Goal: Task Accomplishment & Management: Manage account settings

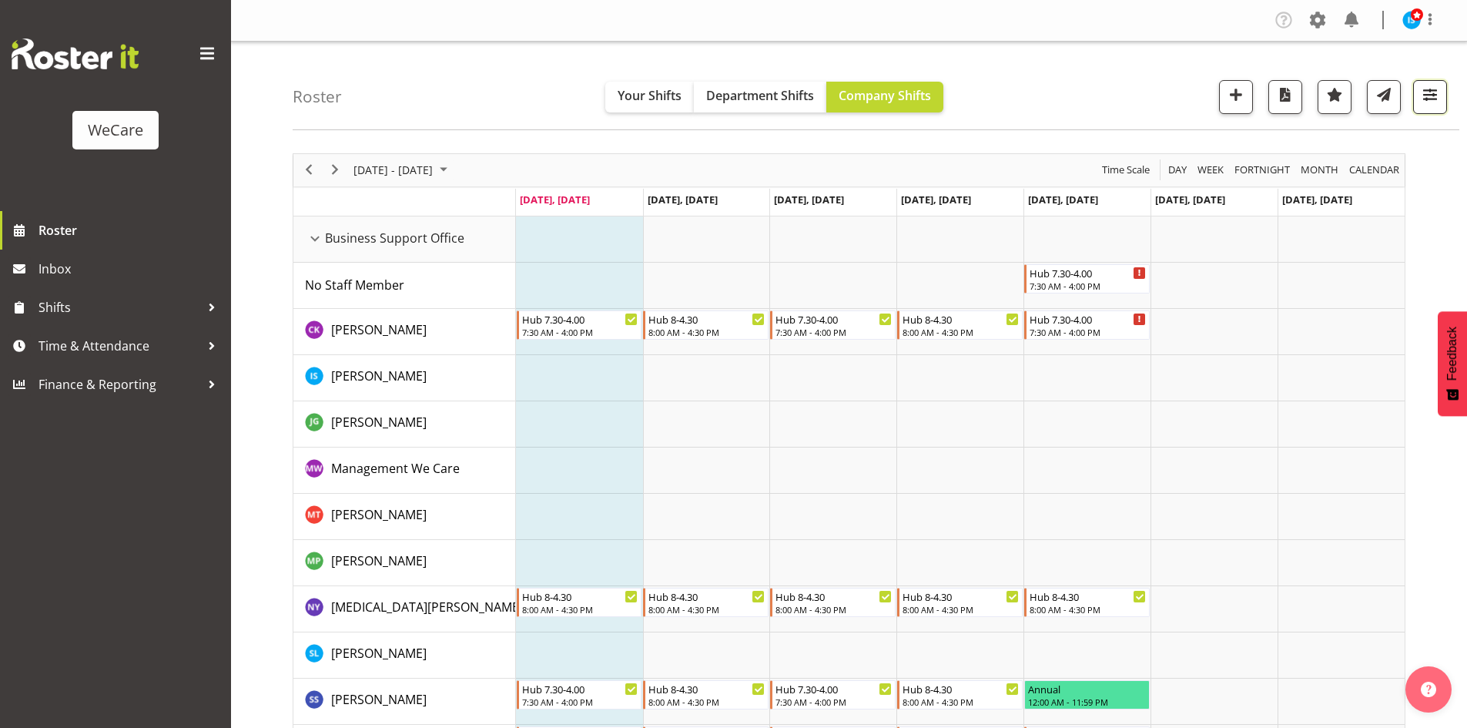
click at [1440, 92] on span "button" at bounding box center [1430, 95] width 20 height 20
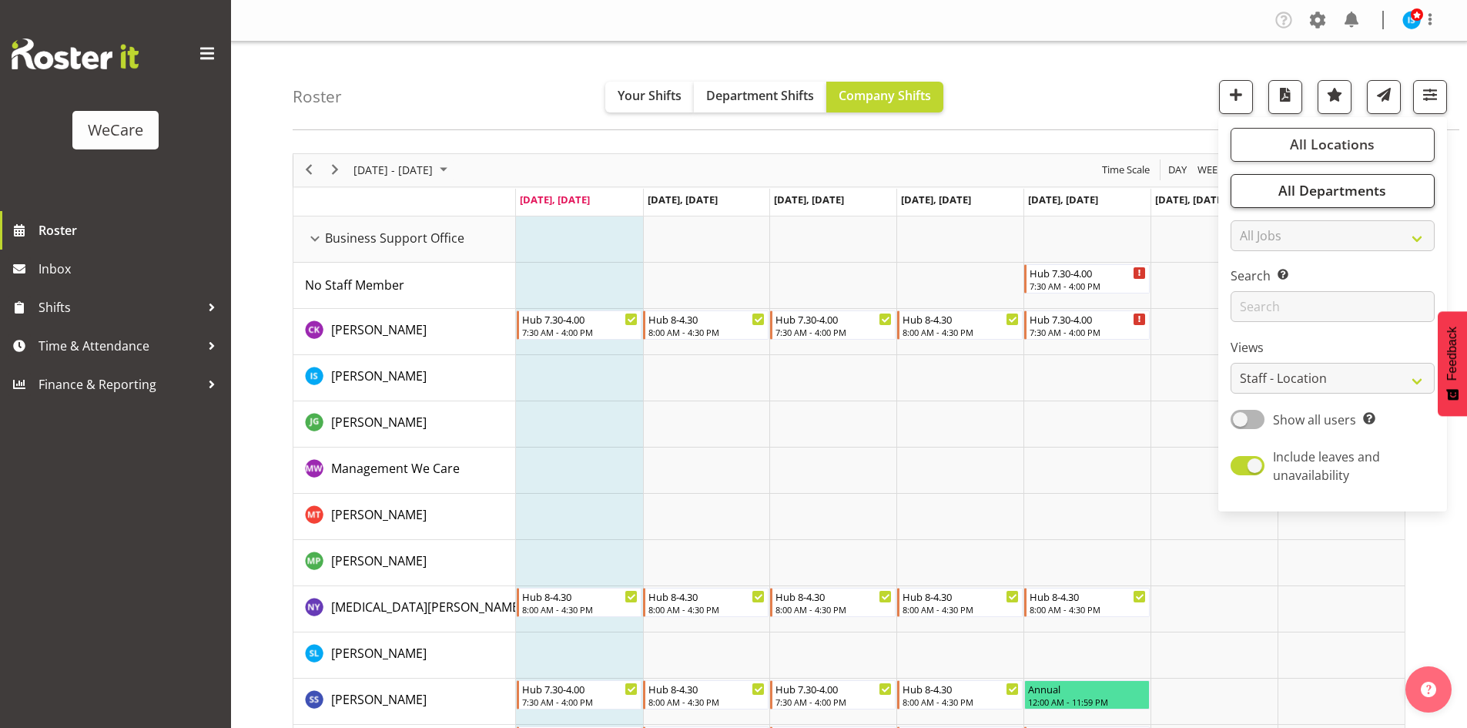
click at [1305, 209] on div "All Locations Clear Business Support Office [GEOGRAPHIC_DATA] Ilam [GEOGRAPHIC_…" at bounding box center [1332, 314] width 229 height 382
click at [1305, 202] on button "All Departments" at bounding box center [1333, 191] width 204 height 34
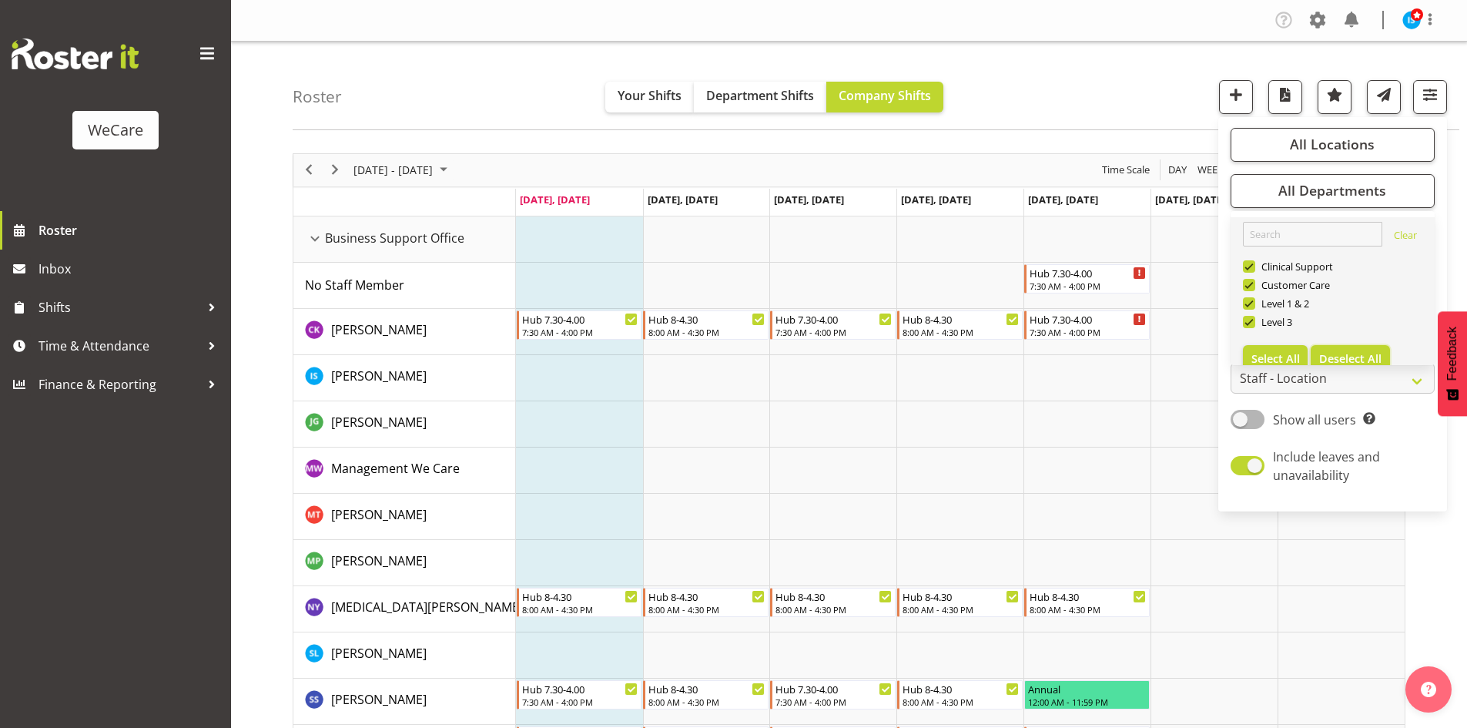
click at [1361, 348] on button "Deselect All" at bounding box center [1350, 359] width 79 height 28
checkbox input "false"
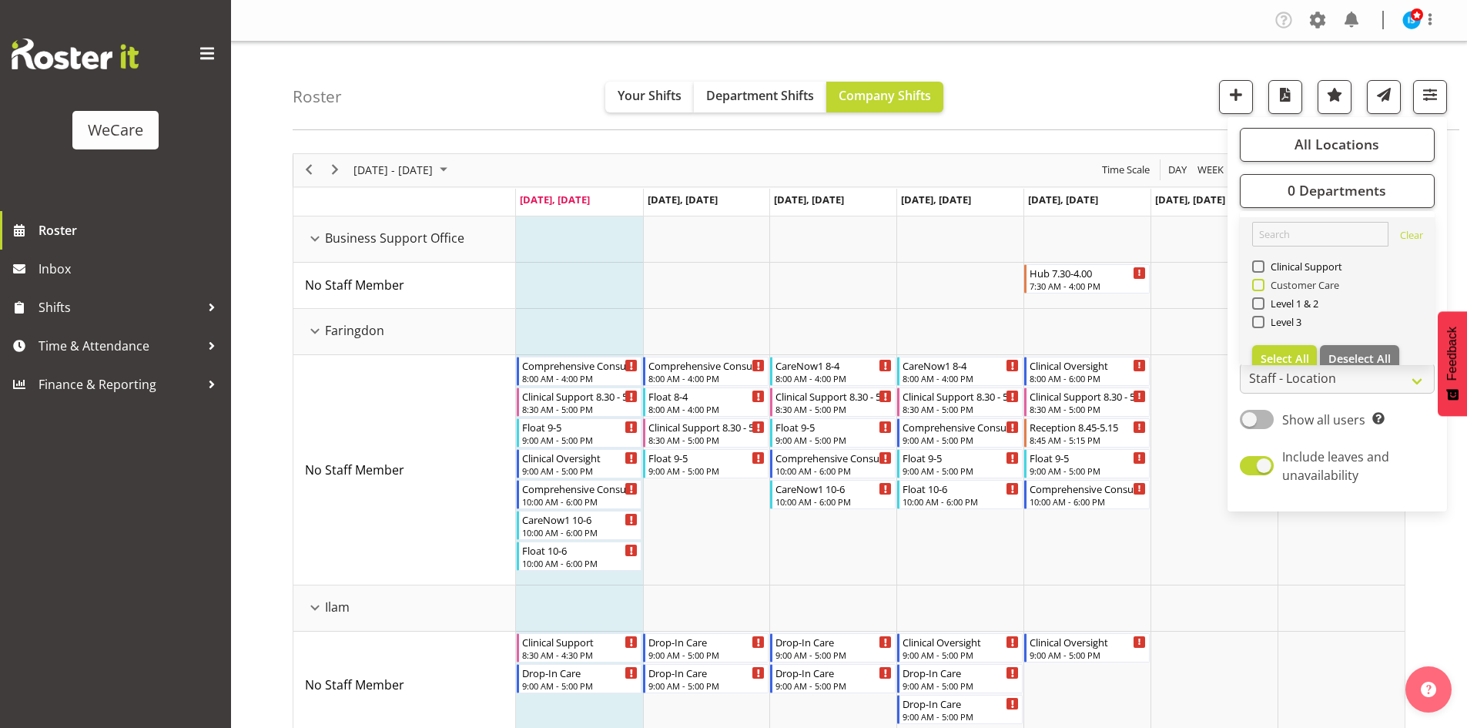
click at [1298, 286] on span "Customer Care" at bounding box center [1302, 285] width 75 height 12
click at [1262, 286] on input "Customer Care" at bounding box center [1257, 285] width 10 height 10
checkbox input "true"
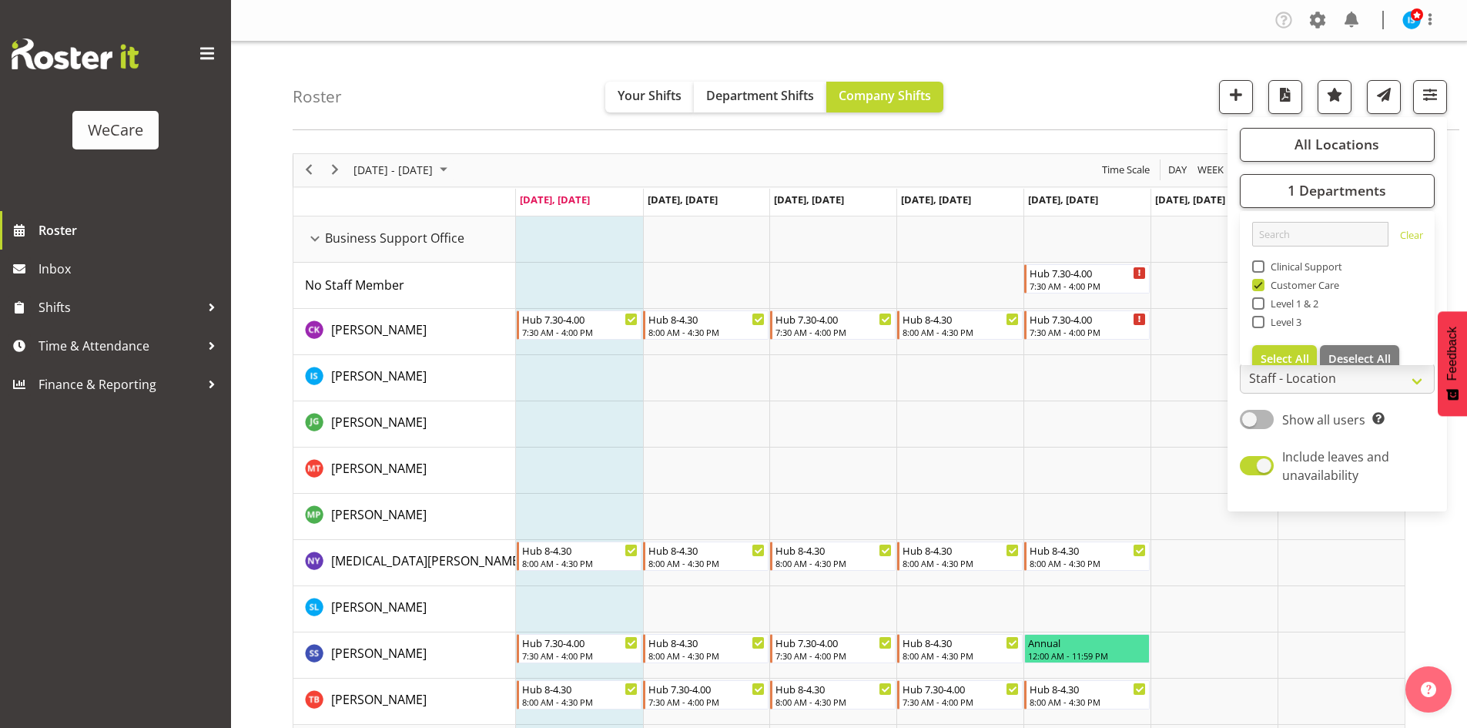
click at [474, 70] on div "Roster Your Shifts Department Shifts Company Shifts All Locations Clear Busines…" at bounding box center [876, 86] width 1167 height 89
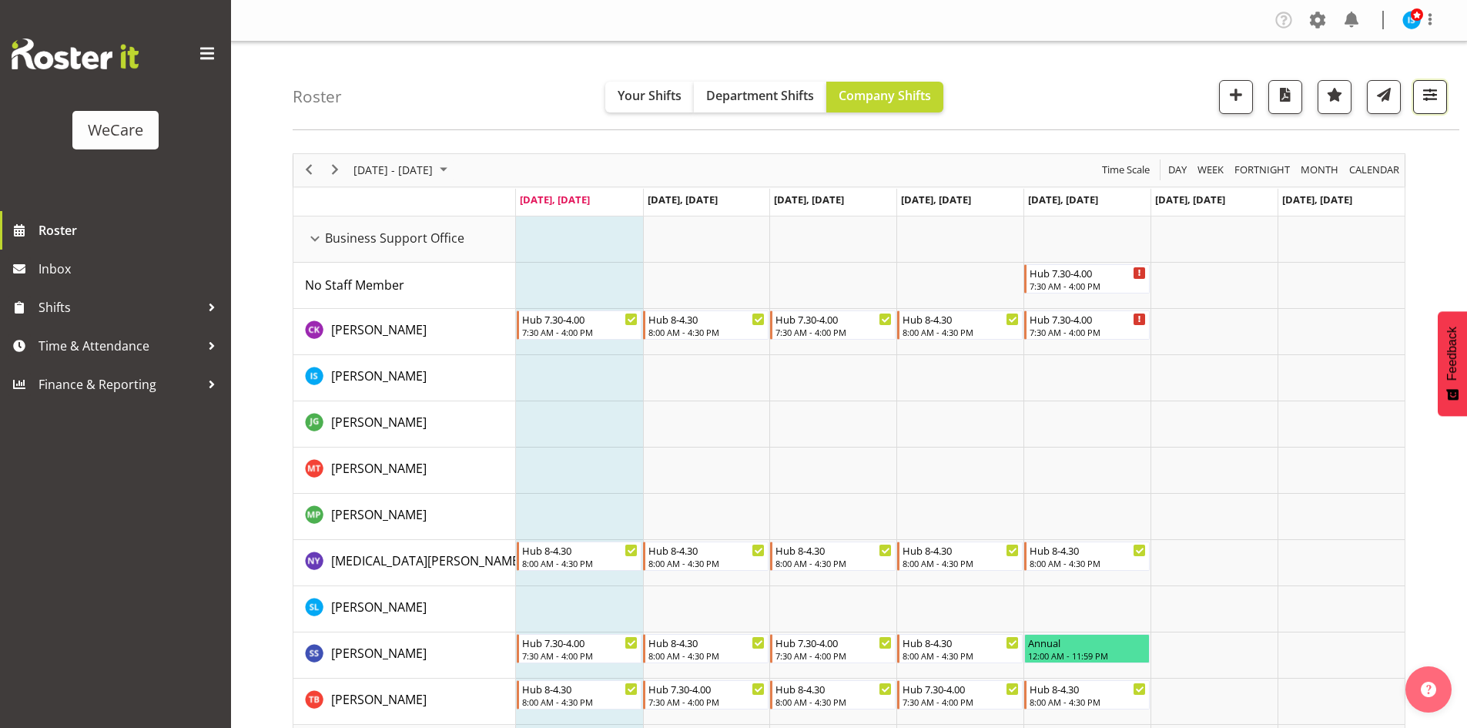
click at [1432, 92] on span "button" at bounding box center [1430, 95] width 20 height 20
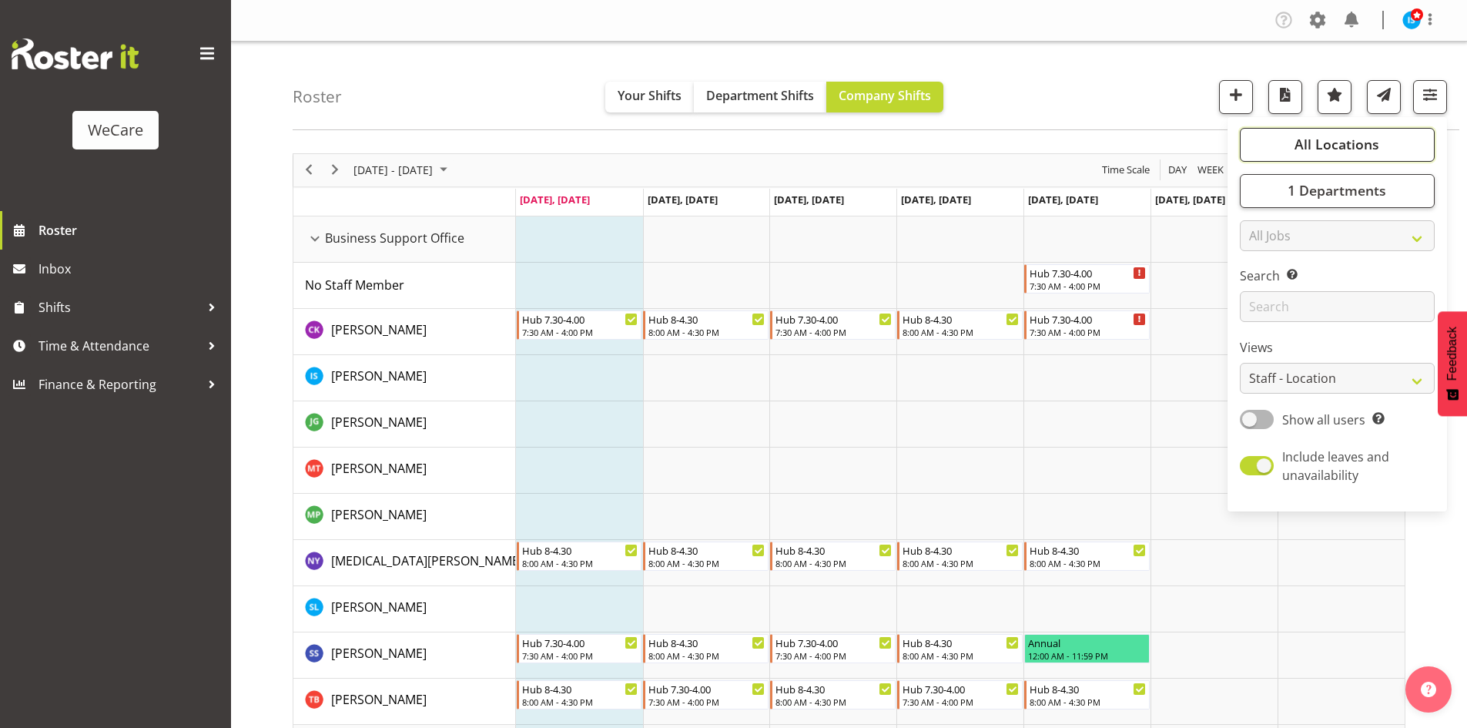
click at [1312, 132] on button "All Locations" at bounding box center [1337, 145] width 195 height 34
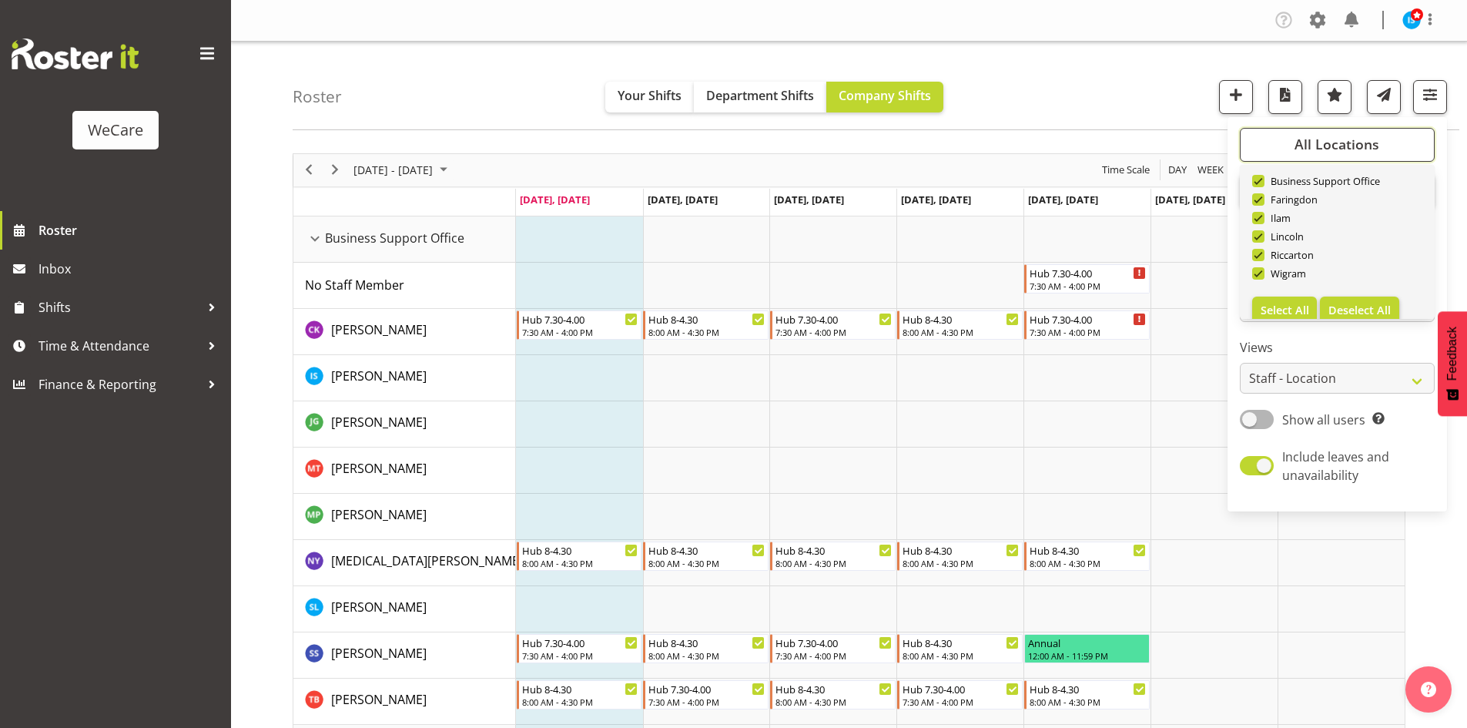
scroll to position [55, 0]
drag, startPoint x: 1346, startPoint y: 285, endPoint x: 1276, endPoint y: 246, distance: 80.3
click at [1346, 286] on button "Deselect All" at bounding box center [1359, 294] width 79 height 28
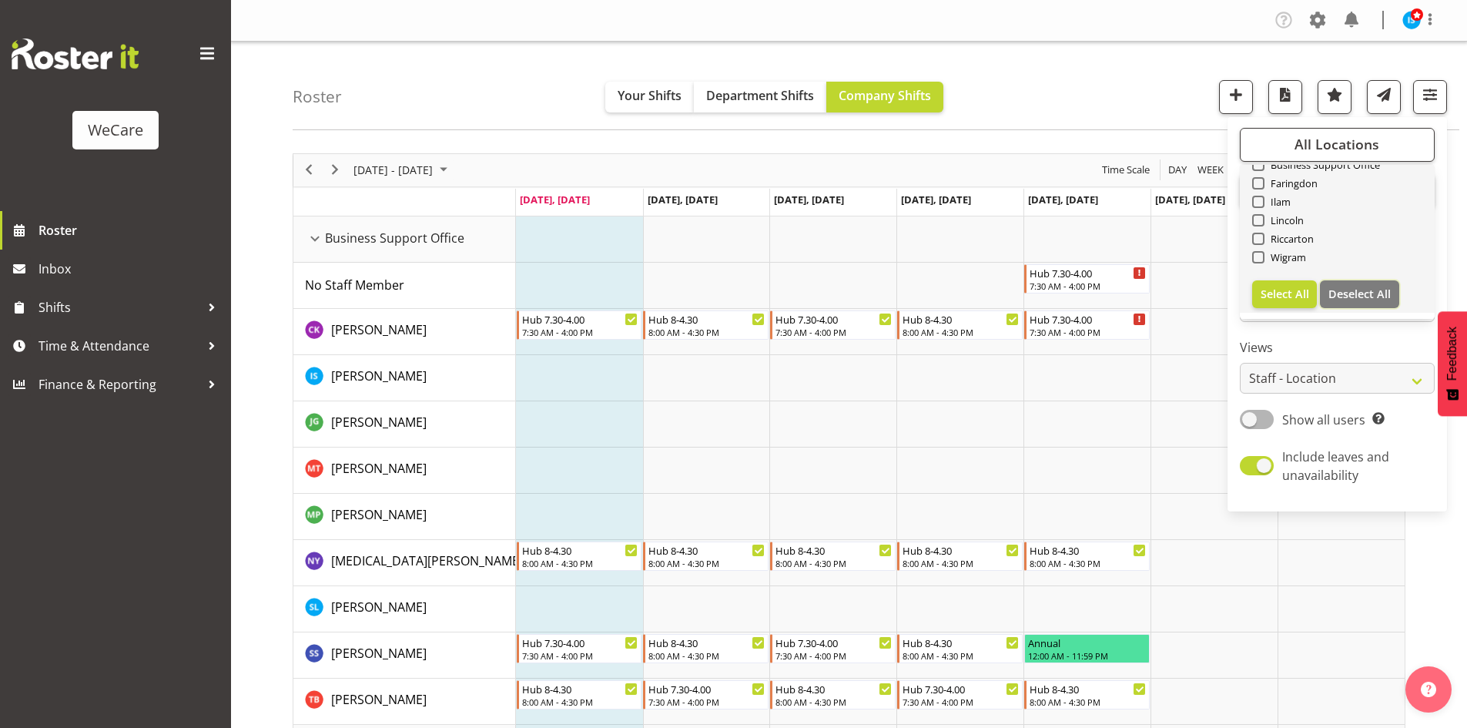
checkbox input "false"
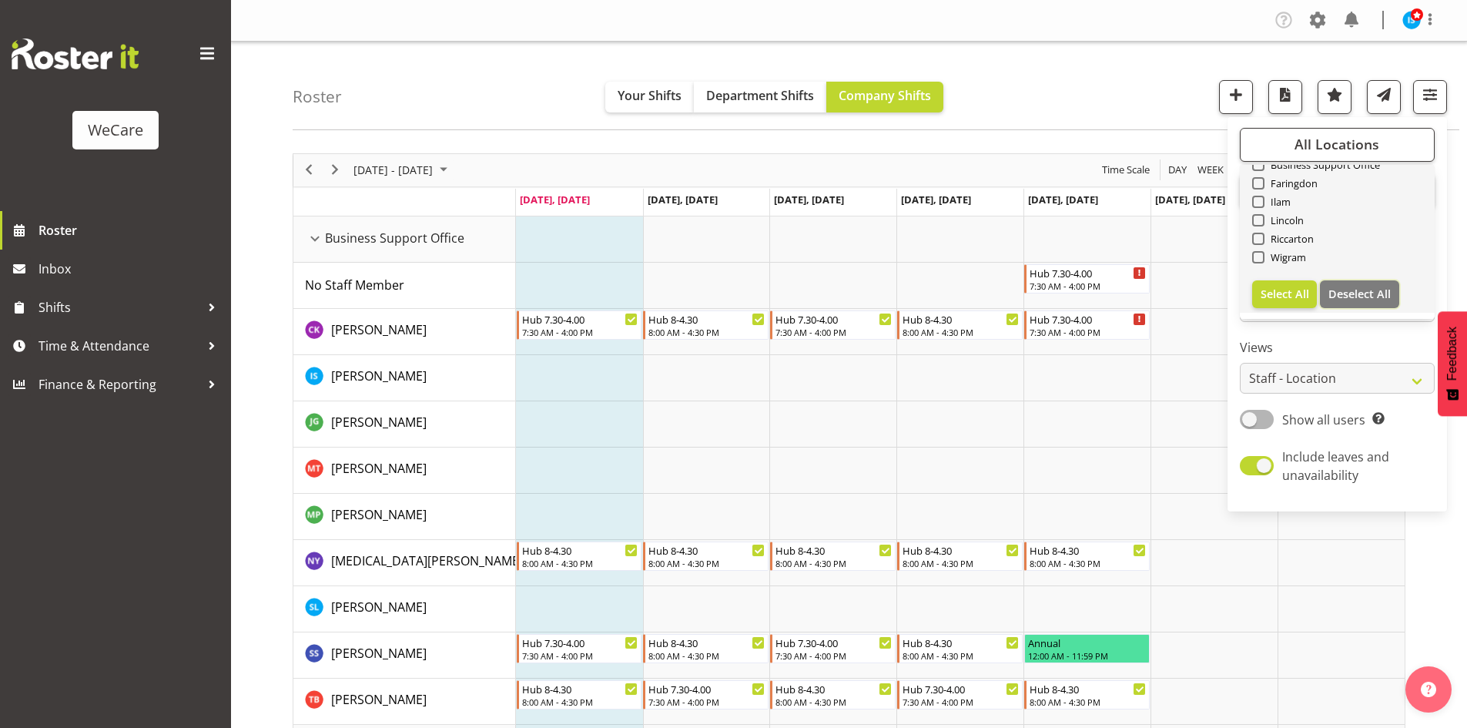
checkbox input "false"
click at [1281, 184] on span "Faringdon" at bounding box center [1292, 183] width 54 height 12
click at [1262, 184] on input "Faringdon" at bounding box center [1257, 183] width 10 height 10
checkbox input "true"
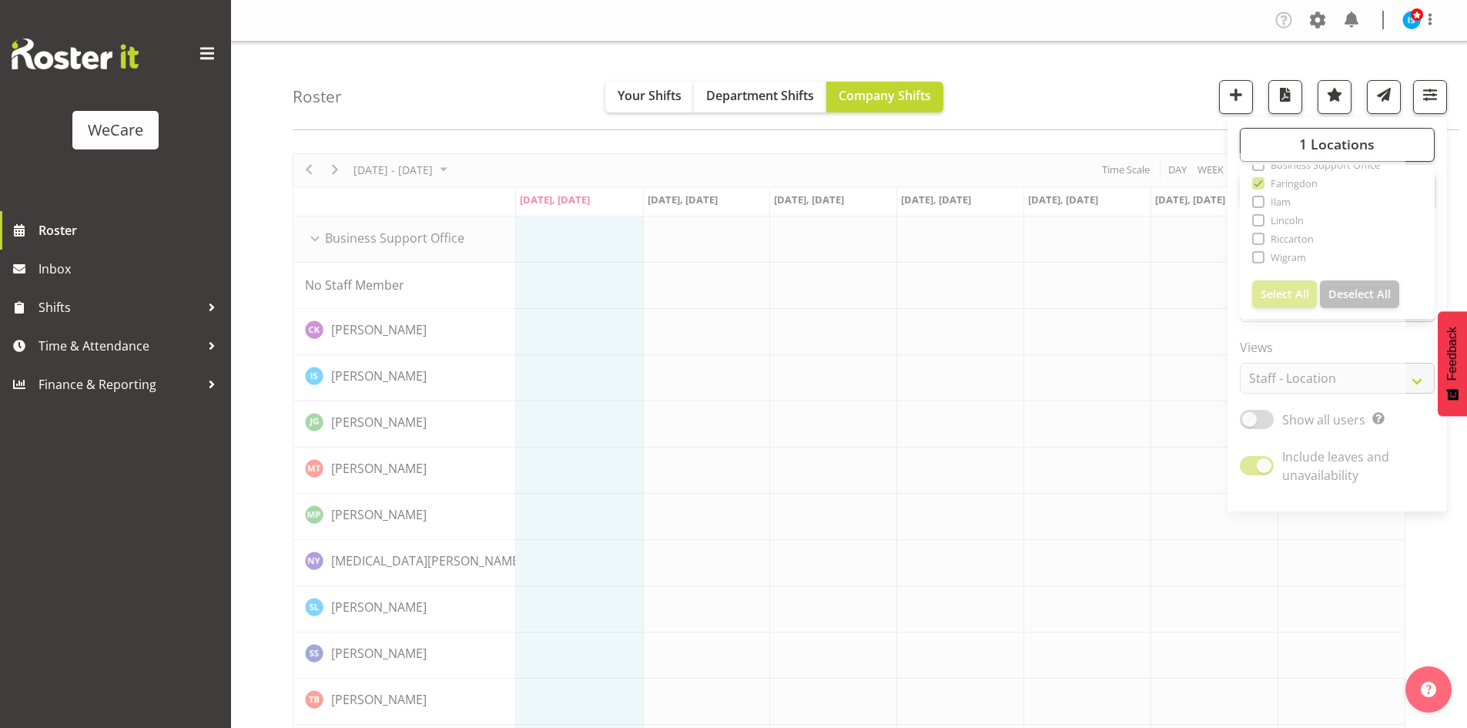
click at [370, 44] on div "Roster Your Shifts Department Shifts Company Shifts 1 Locations Clear Business …" at bounding box center [876, 86] width 1167 height 89
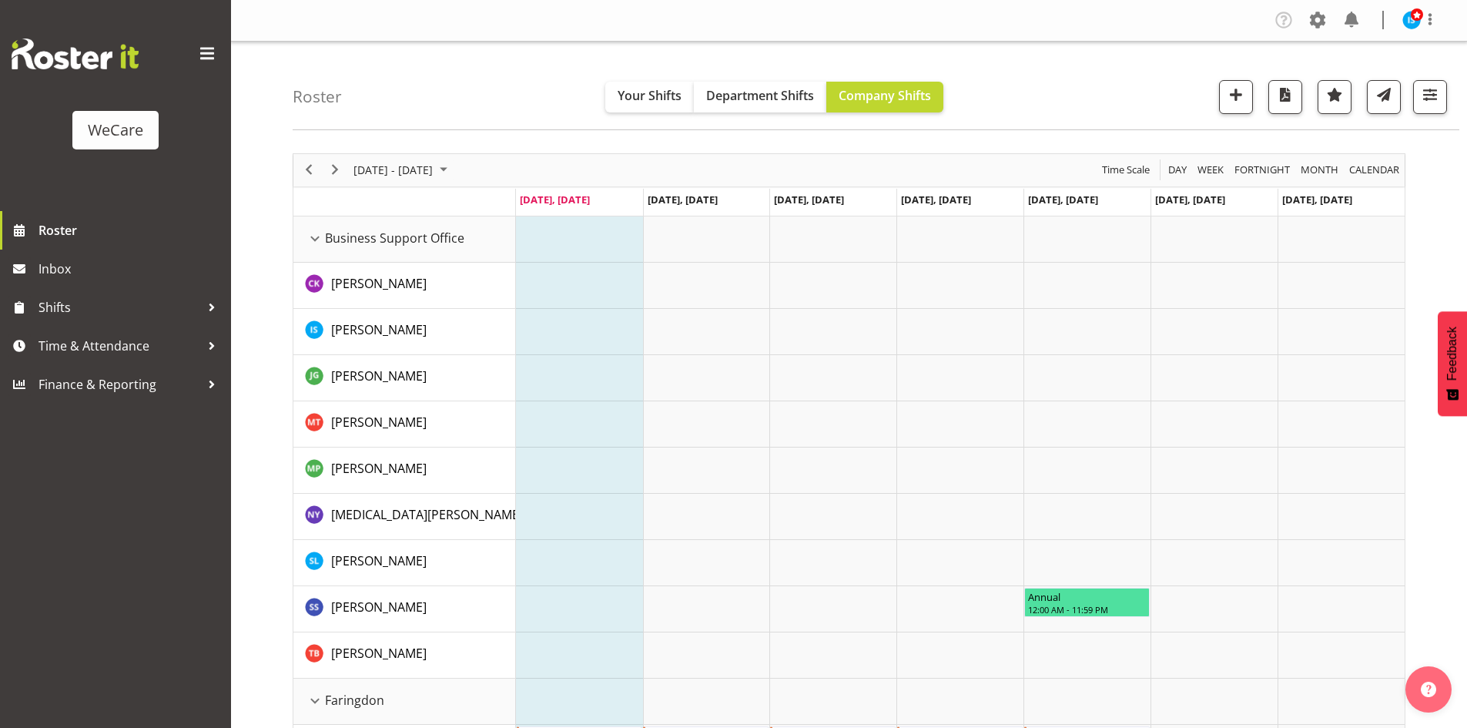
click at [346, 169] on div "next period" at bounding box center [335, 170] width 26 height 32
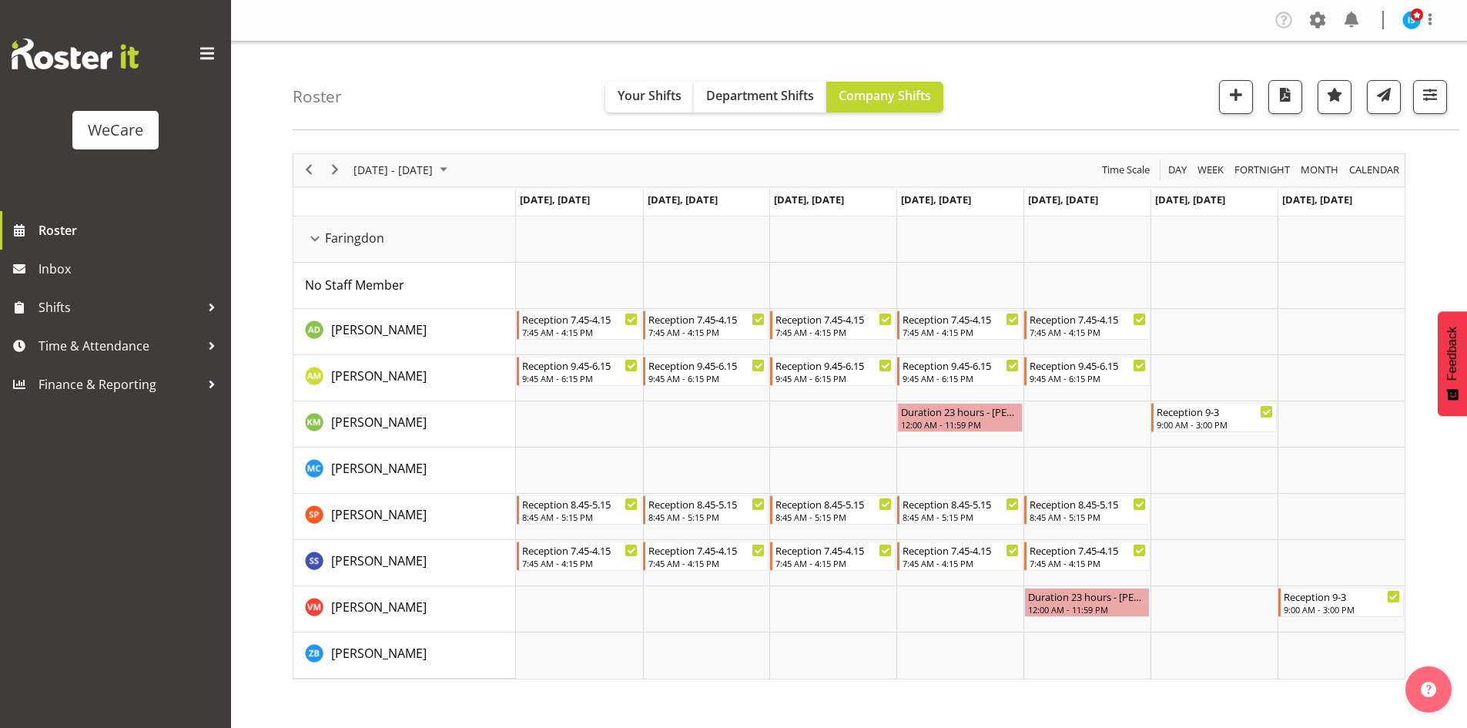
click at [346, 170] on div "next period" at bounding box center [335, 170] width 26 height 32
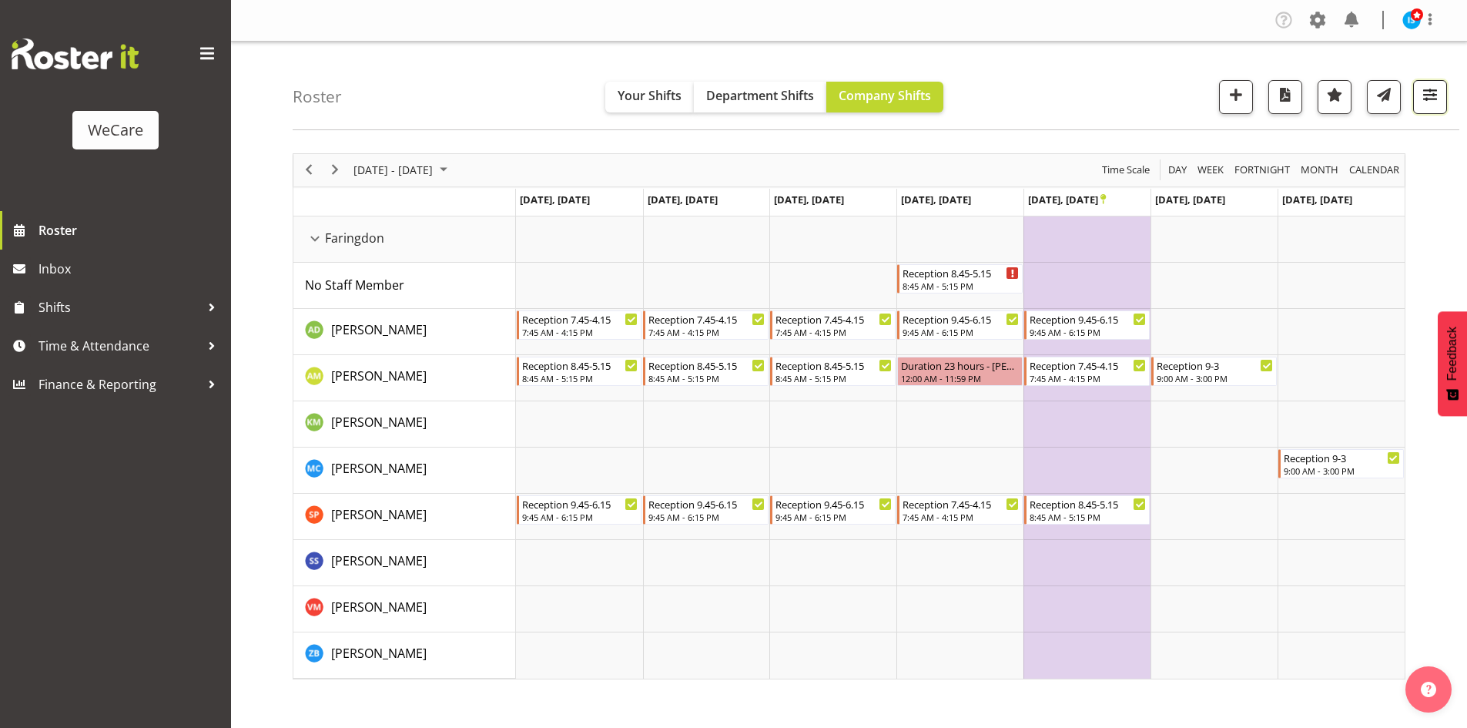
click at [1438, 83] on button "button" at bounding box center [1430, 97] width 34 height 34
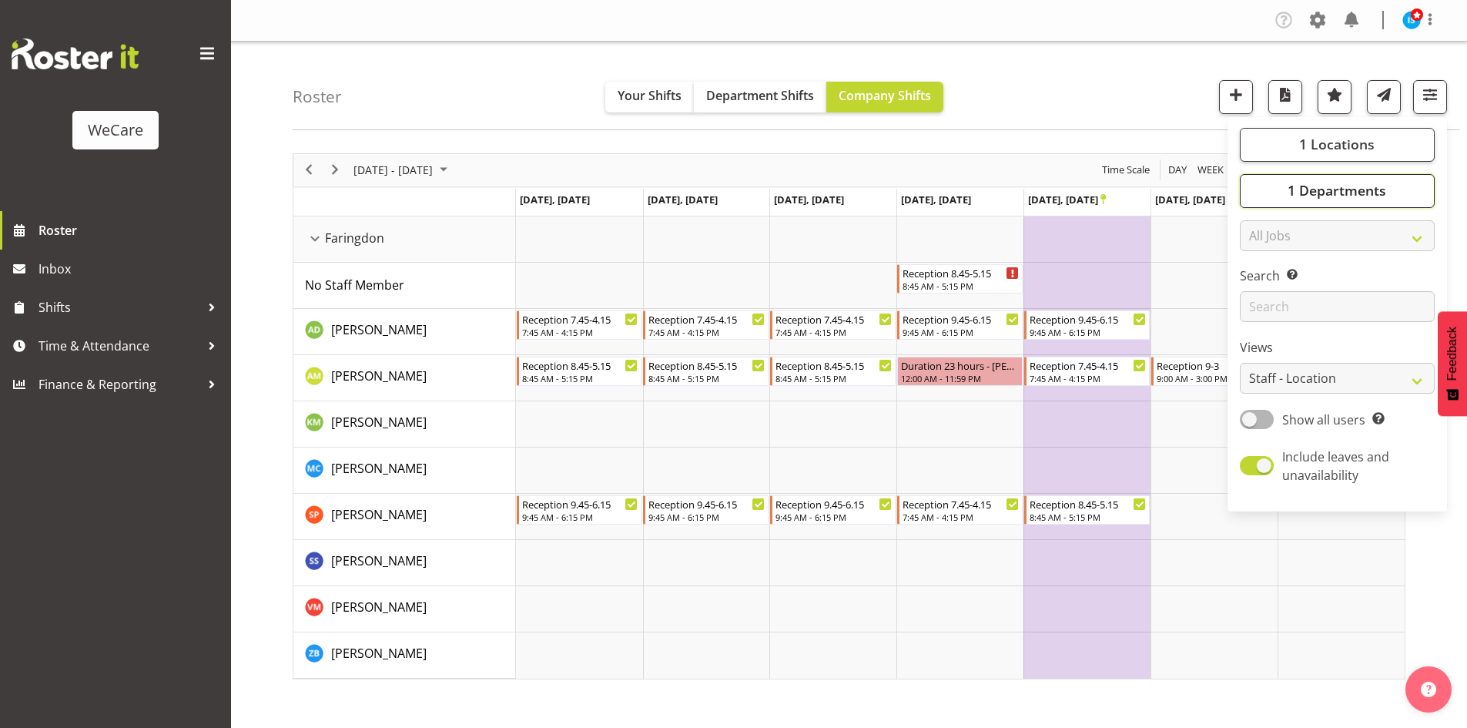
click at [1381, 174] on button "1 Departments" at bounding box center [1337, 191] width 195 height 34
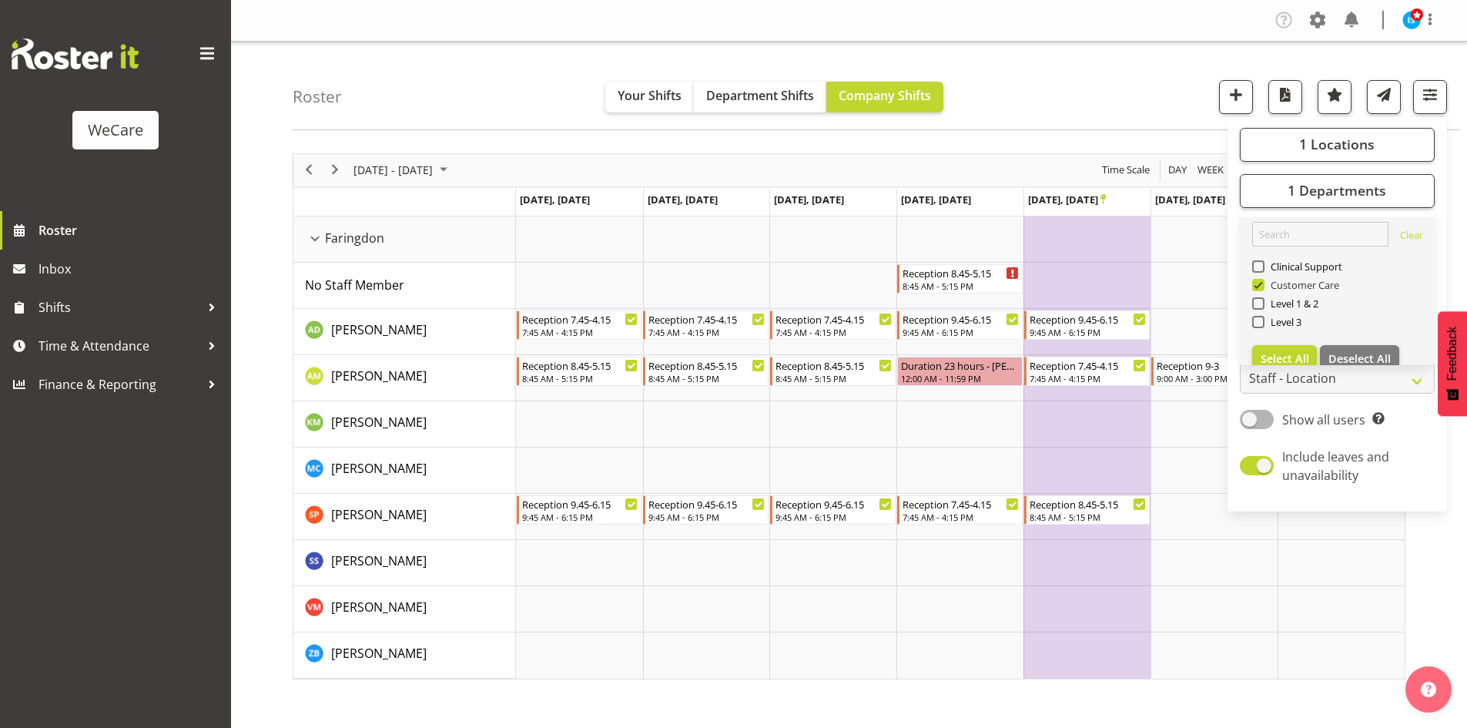
click at [1280, 289] on span "Customer Care" at bounding box center [1302, 285] width 75 height 12
click at [1262, 289] on input "Customer Care" at bounding box center [1257, 285] width 10 height 10
checkbox input "false"
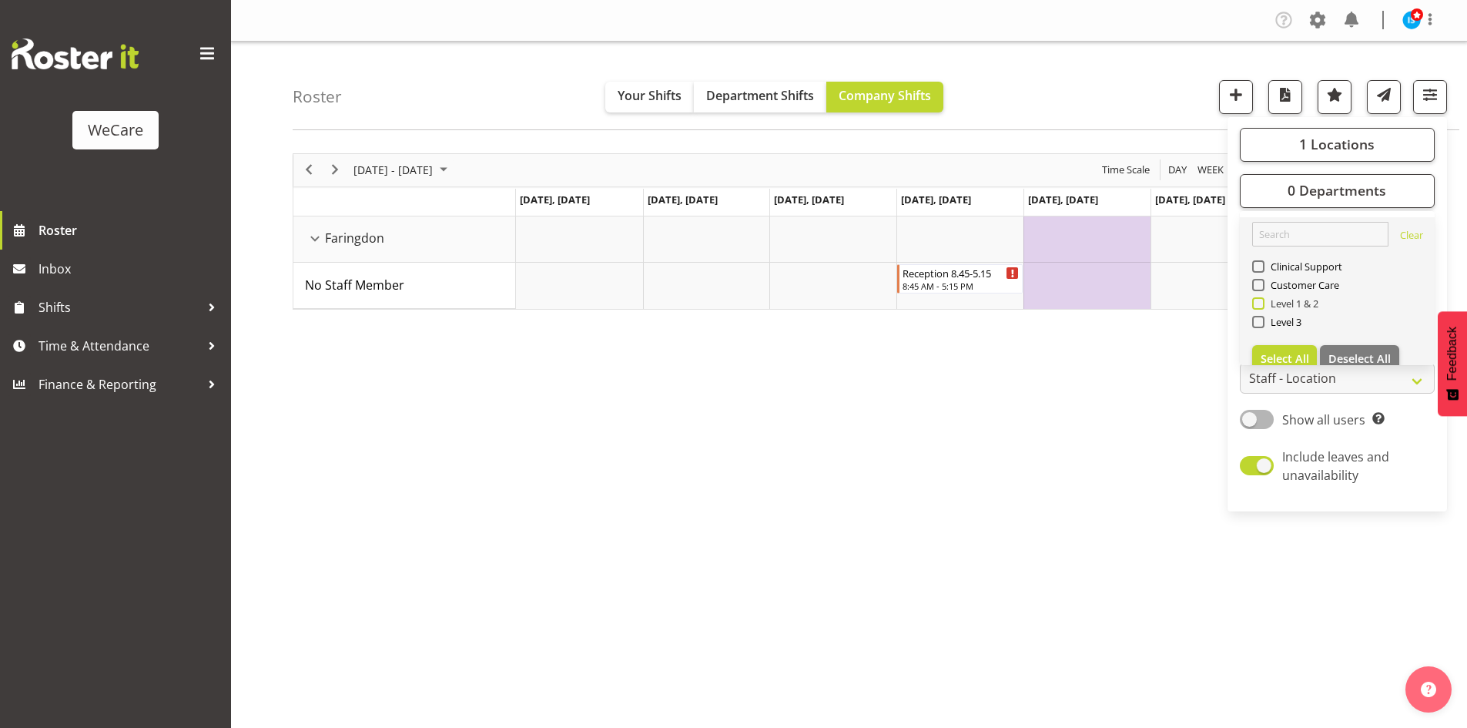
click at [1284, 304] on span "Level 1 & 2" at bounding box center [1292, 303] width 55 height 12
click at [1262, 304] on input "Level 1 & 2" at bounding box center [1257, 303] width 10 height 10
checkbox input "true"
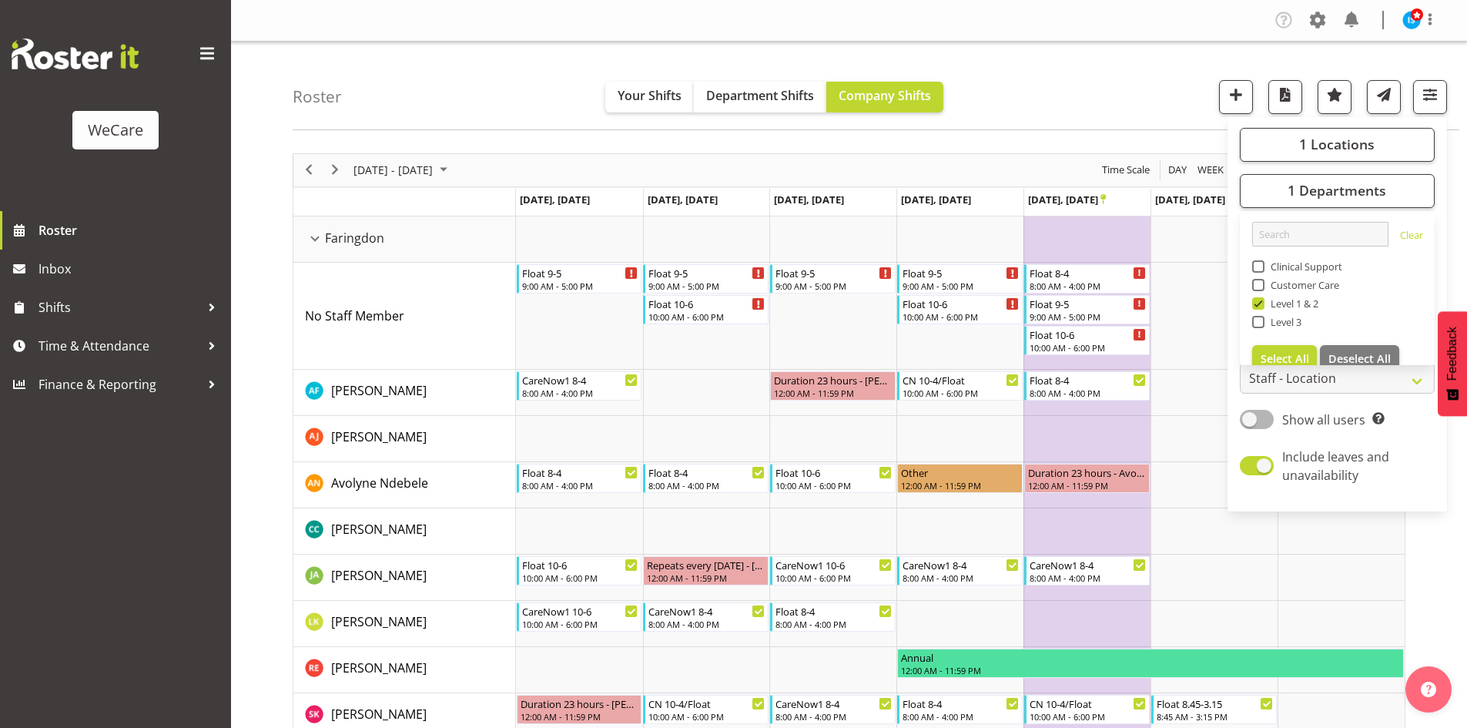
click at [459, 118] on div "Roster Your Shifts Department Shifts Company Shifts 1 Locations Clear Business …" at bounding box center [876, 86] width 1167 height 89
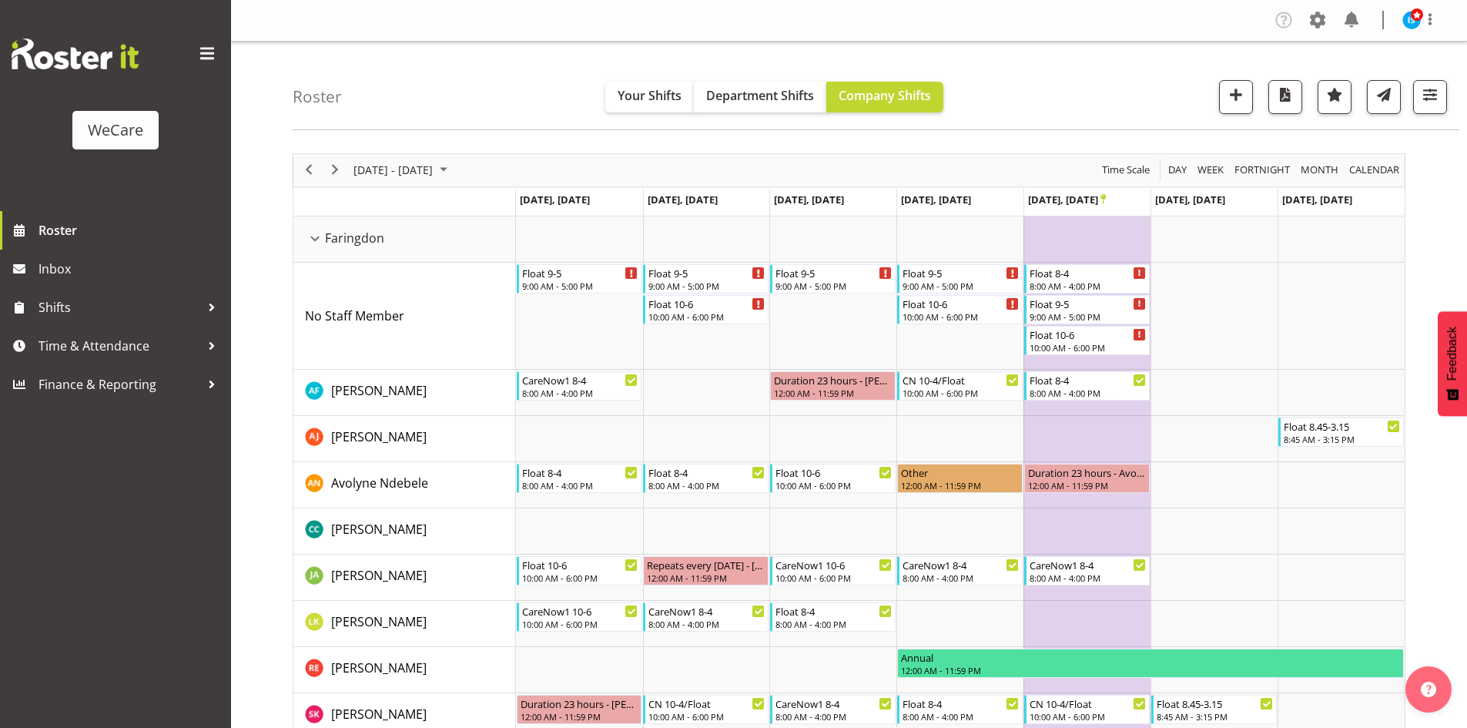
click at [1460, 79] on div "Roster Your Shifts Department Shifts Company Shifts 1 Locations Clear Business …" at bounding box center [849, 400] width 1236 height 716
click at [1452, 87] on div "Roster Your Shifts Department Shifts Company Shifts 1 Locations Clear Business …" at bounding box center [876, 86] width 1167 height 89
click at [1433, 99] on span "button" at bounding box center [1430, 95] width 20 height 20
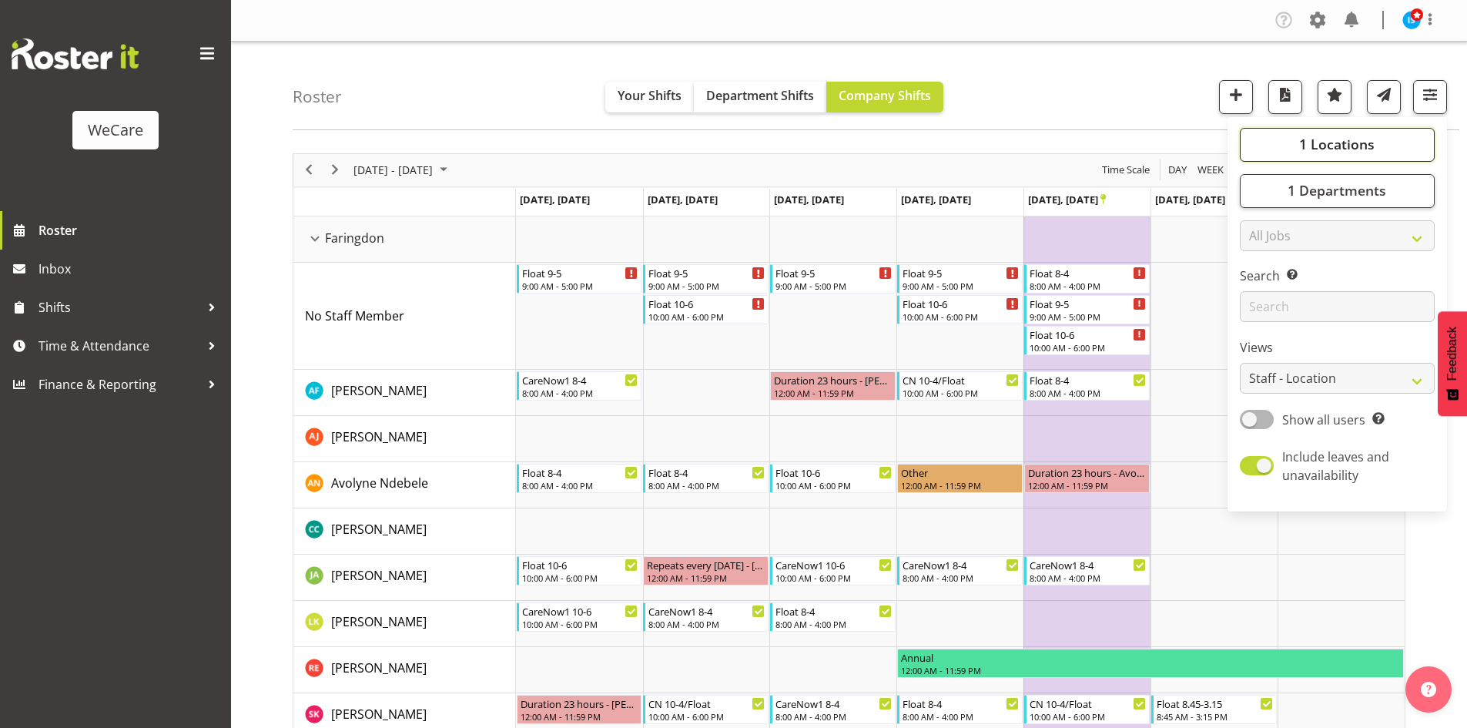
click at [1346, 149] on span "1 Locations" at bounding box center [1336, 144] width 75 height 18
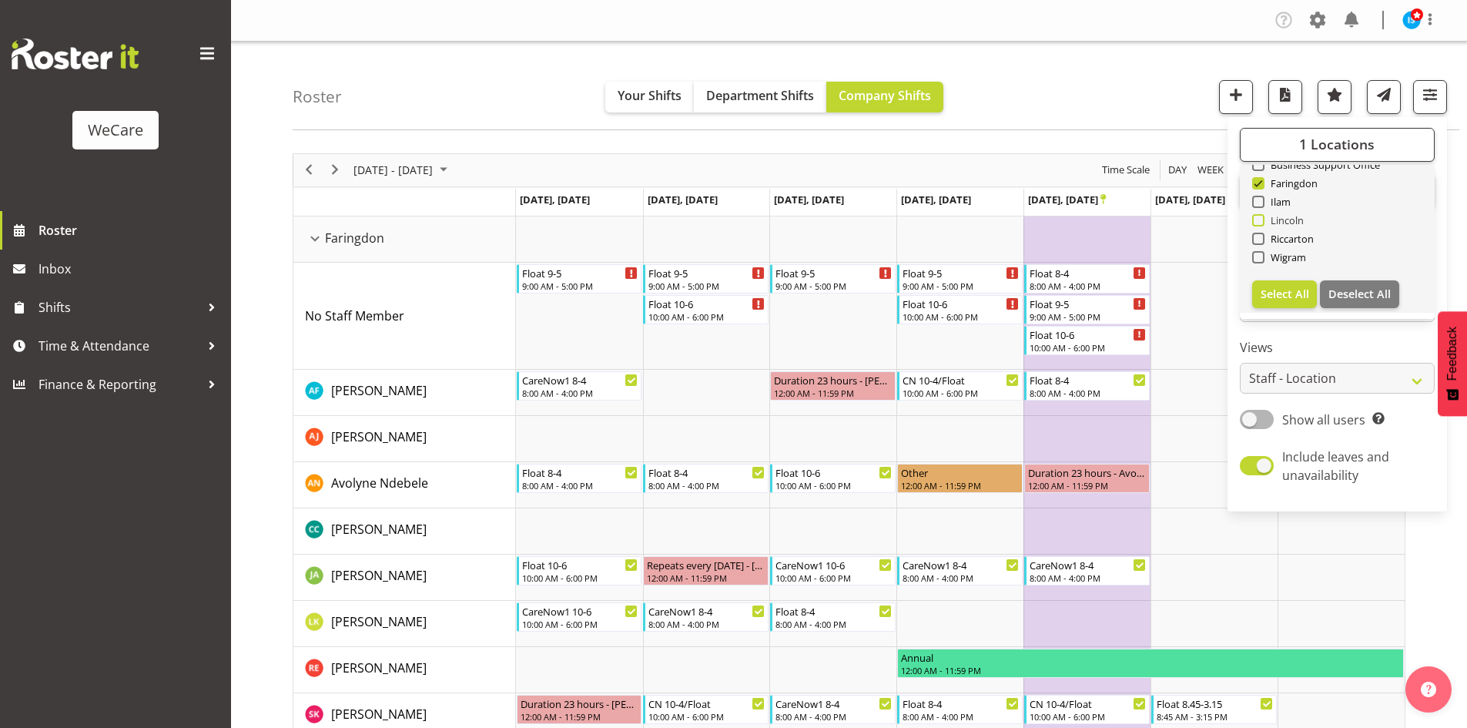
click at [1274, 219] on span "Lincoln" at bounding box center [1285, 220] width 40 height 12
click at [1262, 219] on input "Lincoln" at bounding box center [1257, 220] width 10 height 10
checkbox input "true"
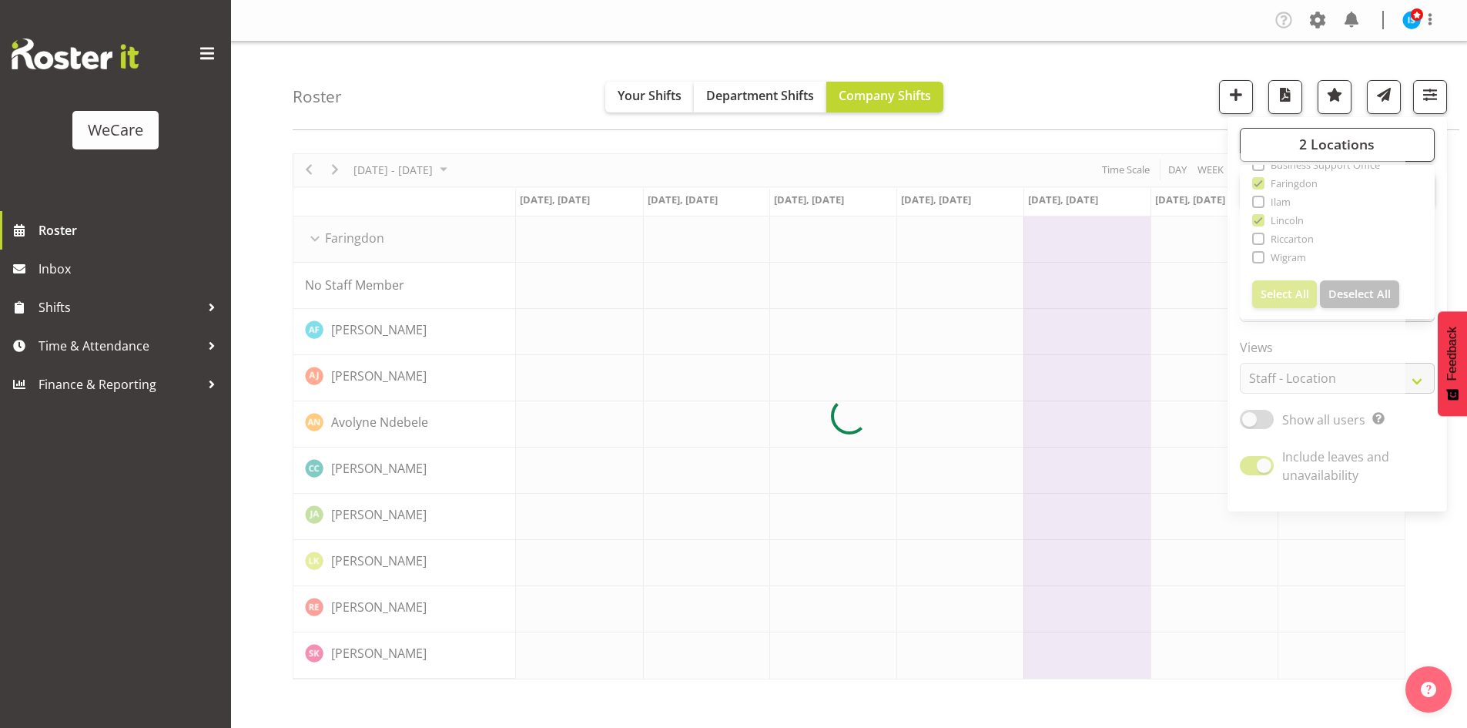
click at [1111, 83] on div "Roster Your Shifts Department Shifts Company Shifts 2 Locations Clear Business …" at bounding box center [876, 86] width 1167 height 89
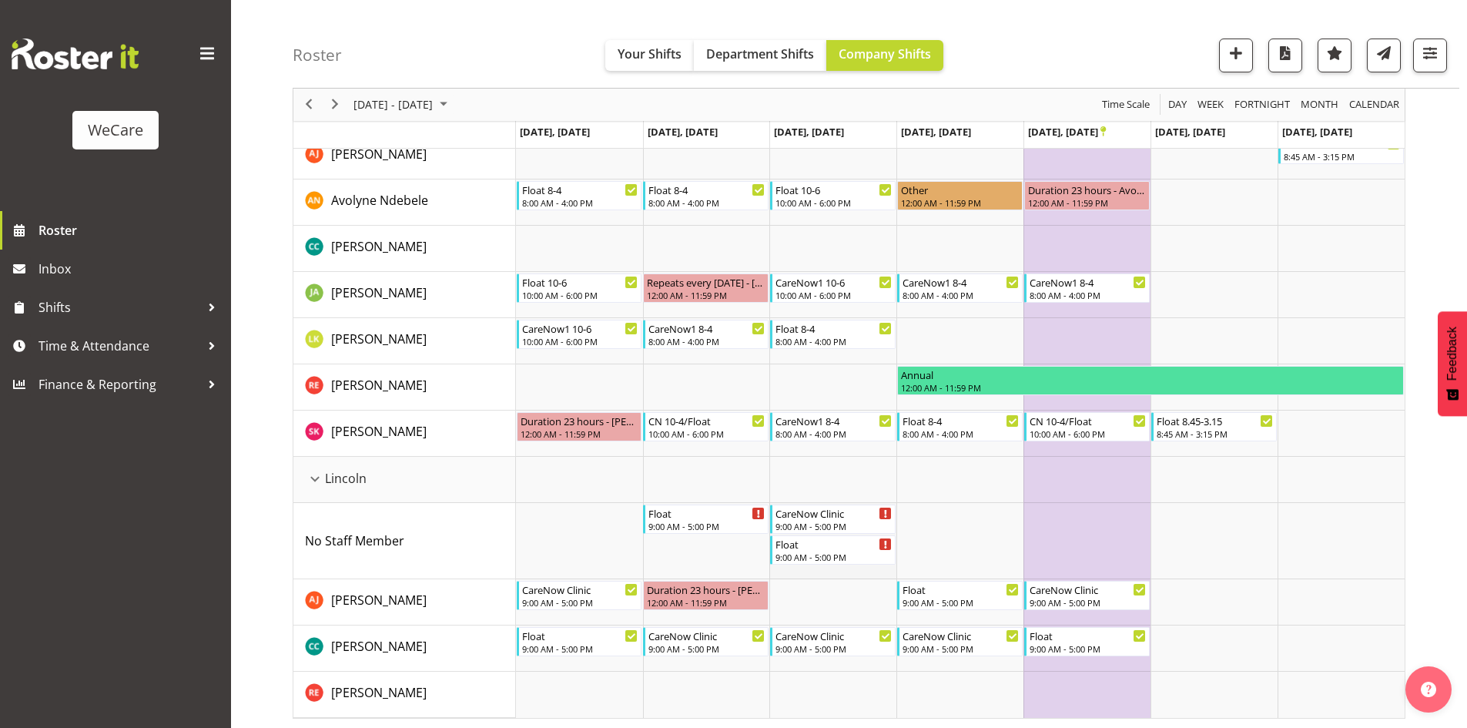
scroll to position [285, 0]
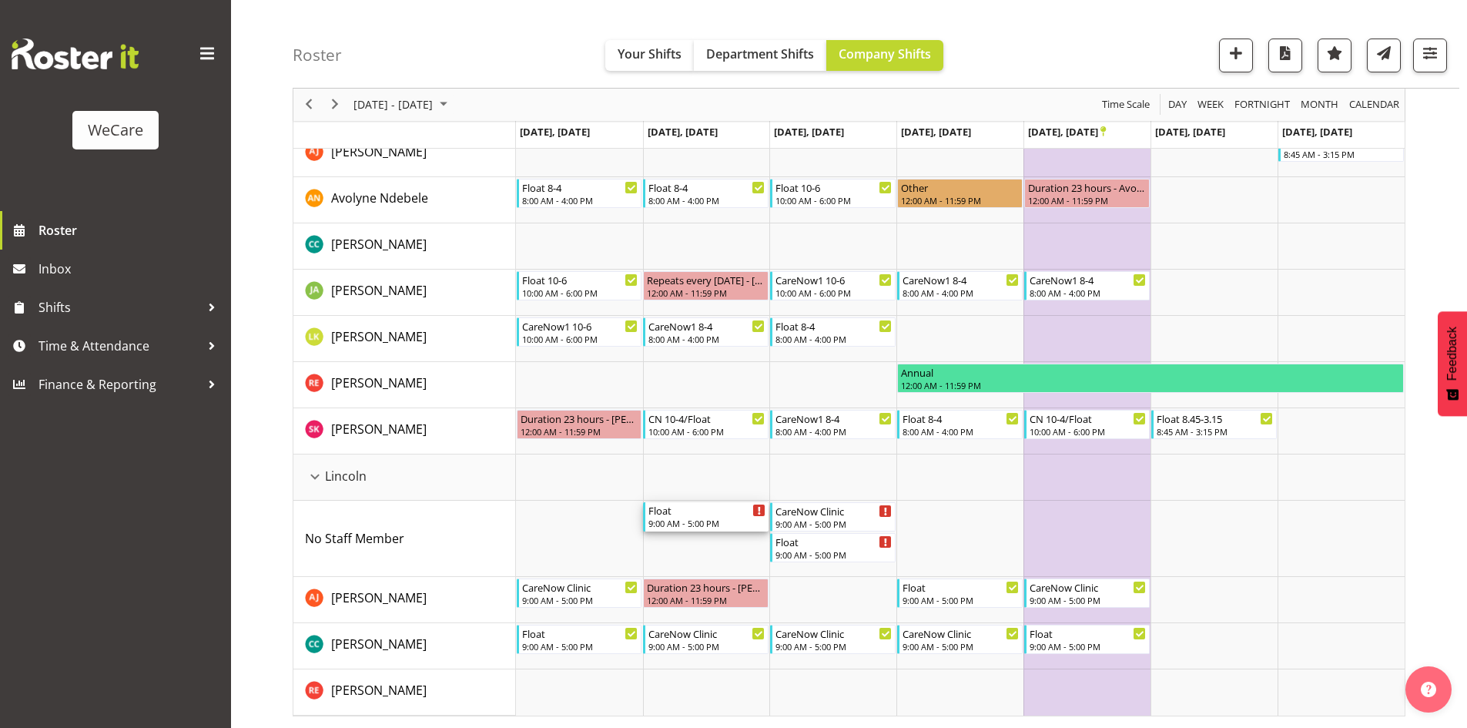
click at [693, 515] on div "Float" at bounding box center [706, 509] width 117 height 15
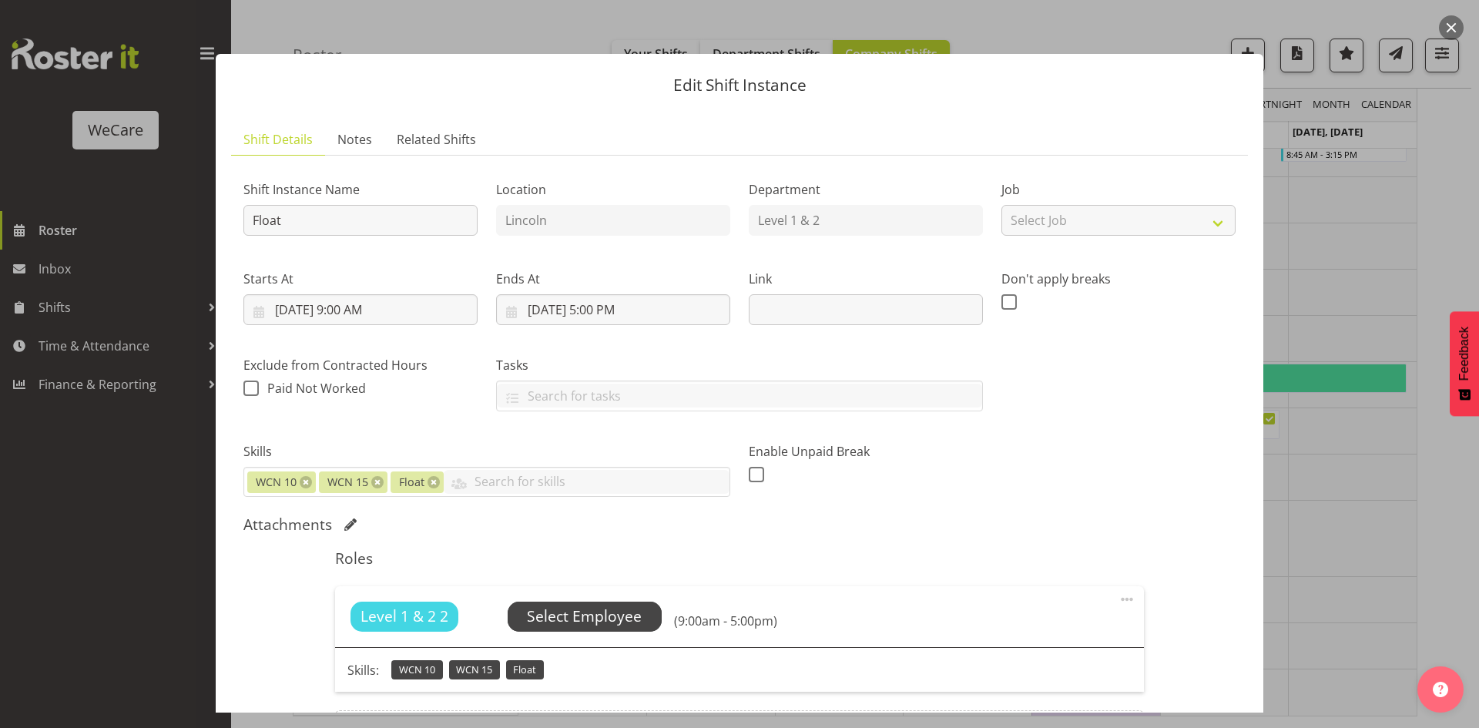
click at [554, 629] on span "Select Employee" at bounding box center [585, 615] width 154 height 29
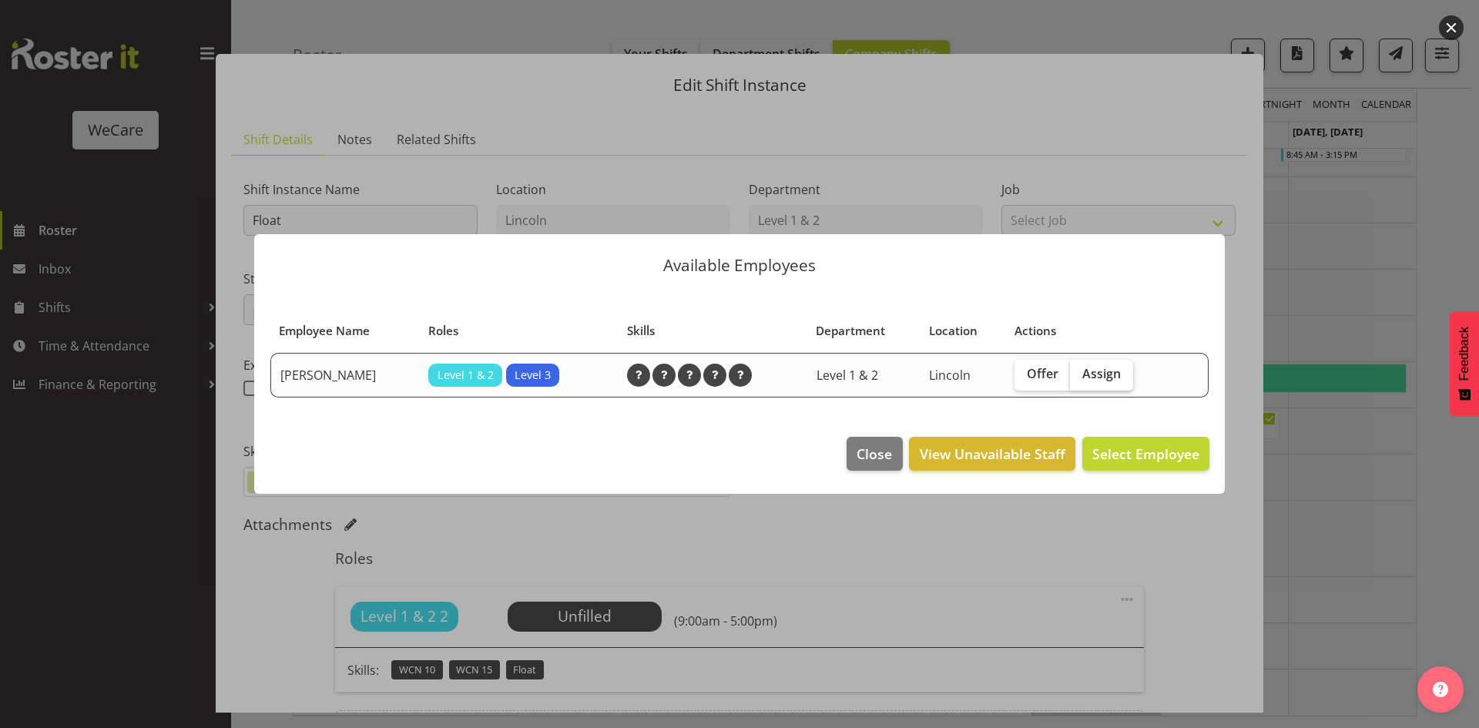
click at [1111, 367] on span "Assign" at bounding box center [1101, 373] width 39 height 15
click at [1080, 369] on input "Assign" at bounding box center [1075, 374] width 10 height 10
checkbox input "true"
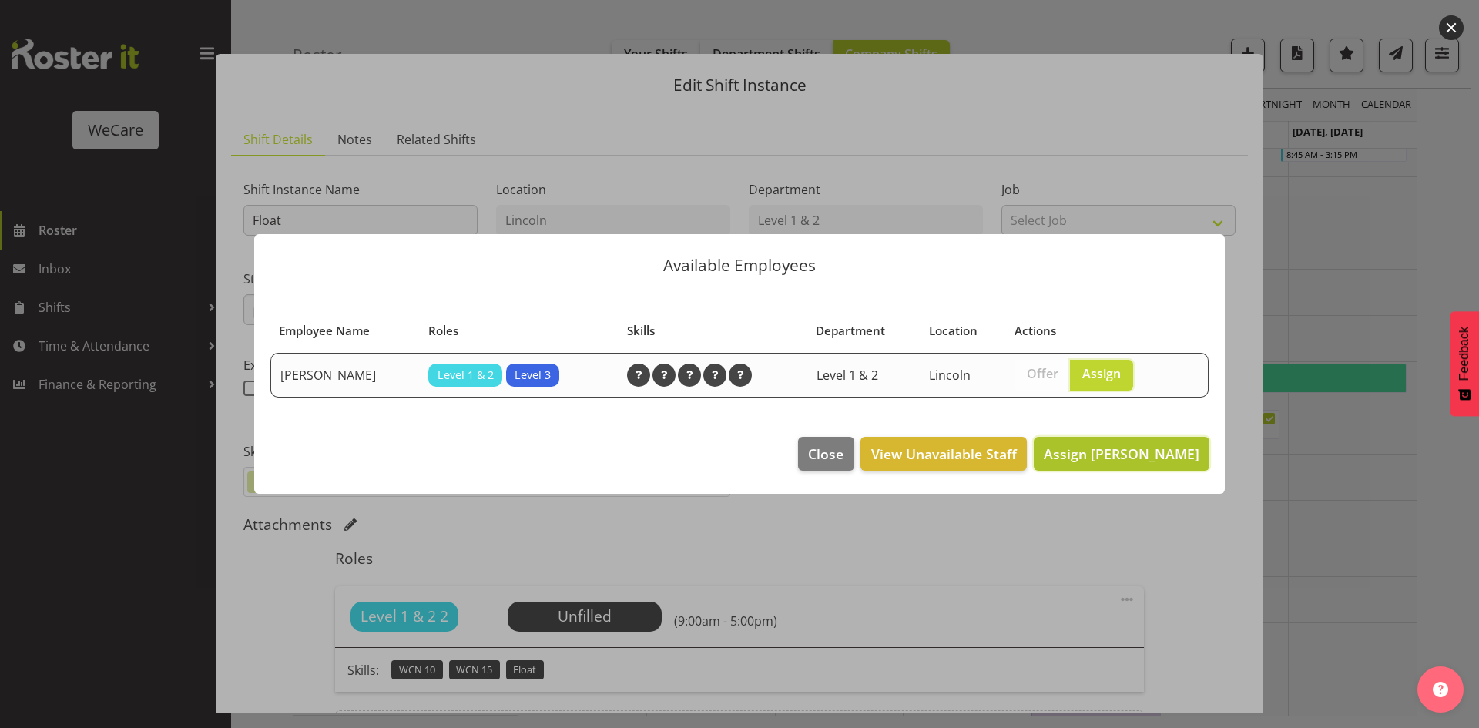
click at [1157, 446] on span "Assign [PERSON_NAME]" at bounding box center [1122, 453] width 156 height 18
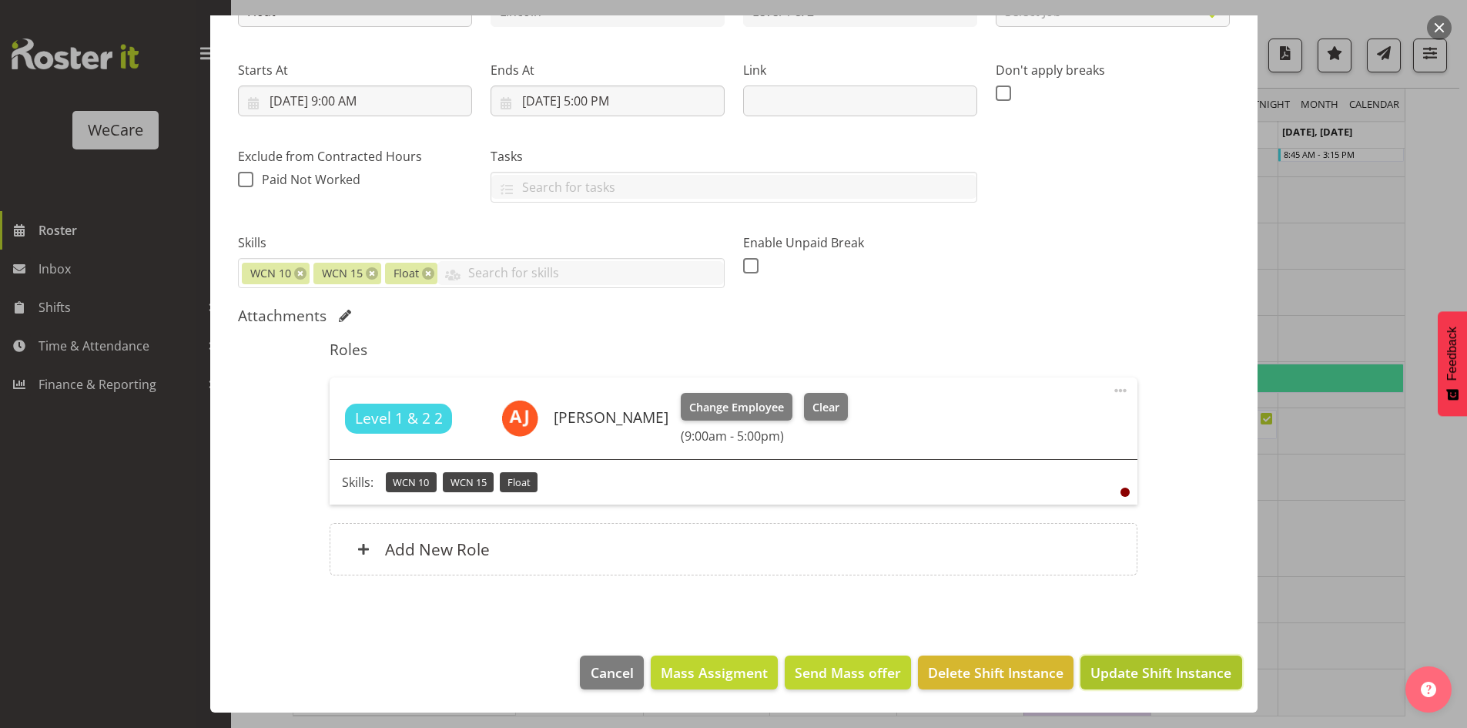
click at [1198, 664] on span "Update Shift Instance" at bounding box center [1160, 672] width 141 height 20
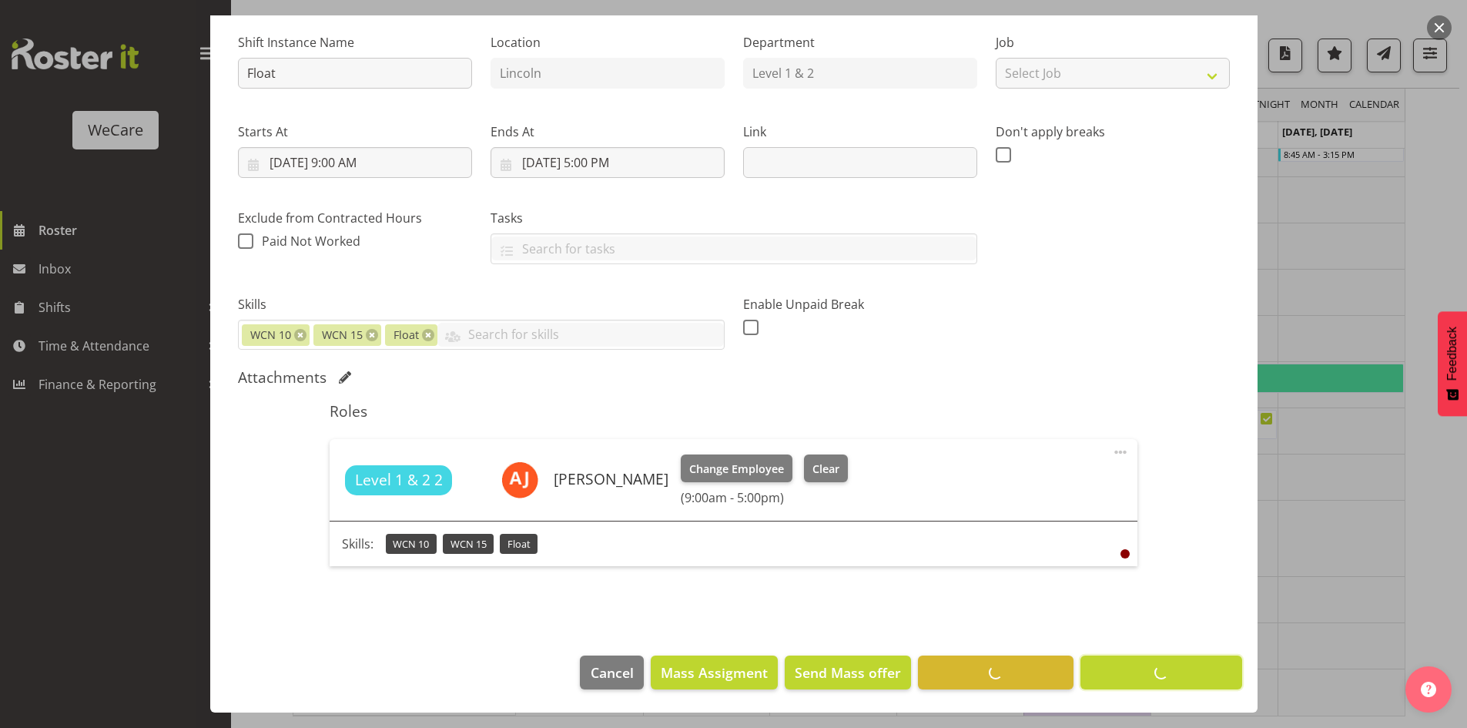
scroll to position [194, 0]
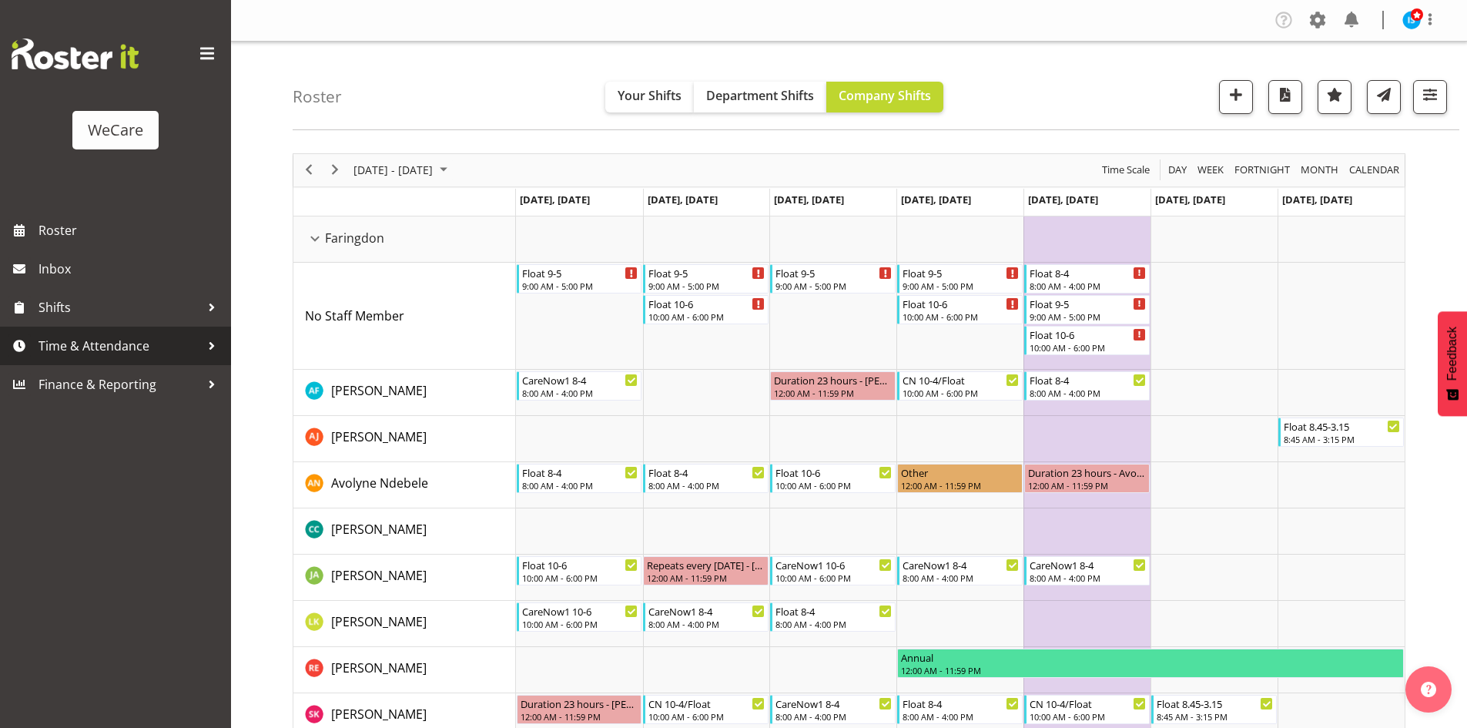
click at [90, 334] on span "Time & Attendance" at bounding box center [120, 345] width 162 height 23
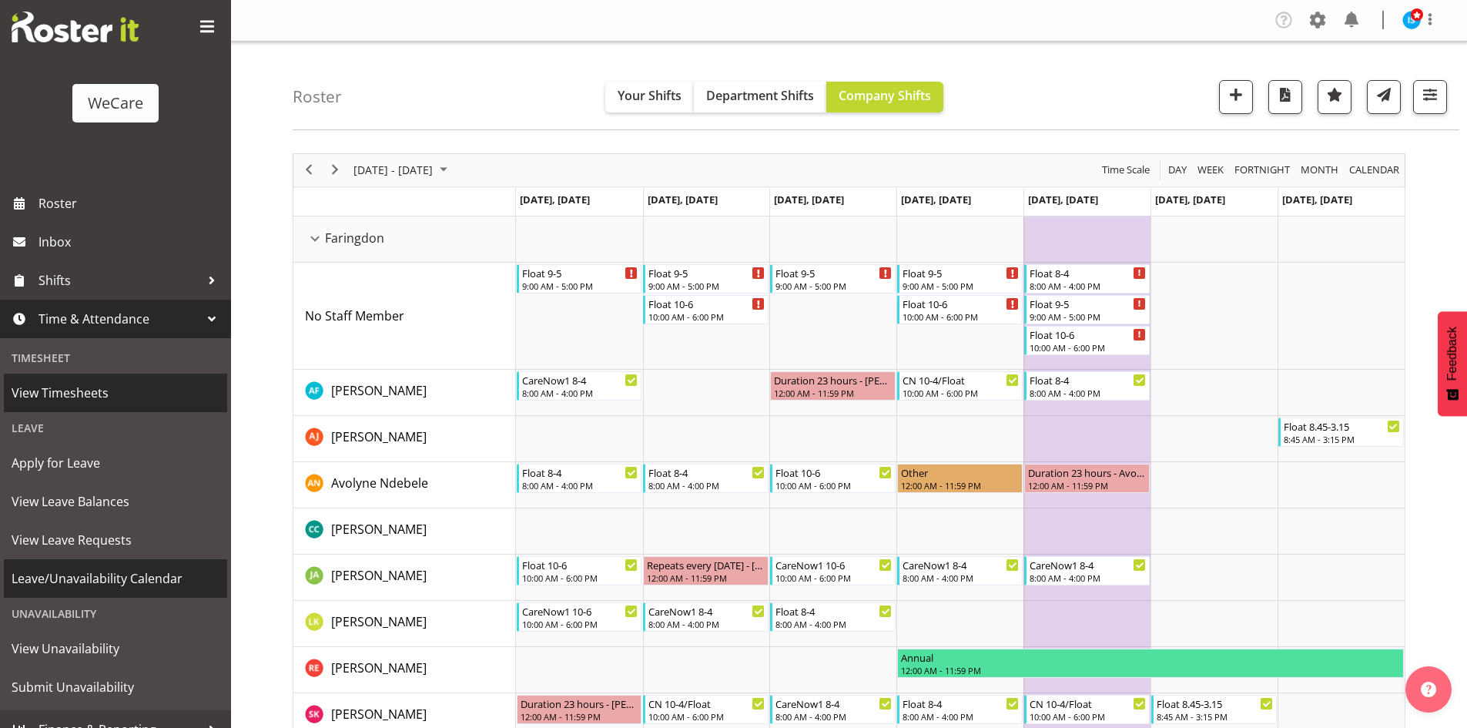
scroll to position [48, 0]
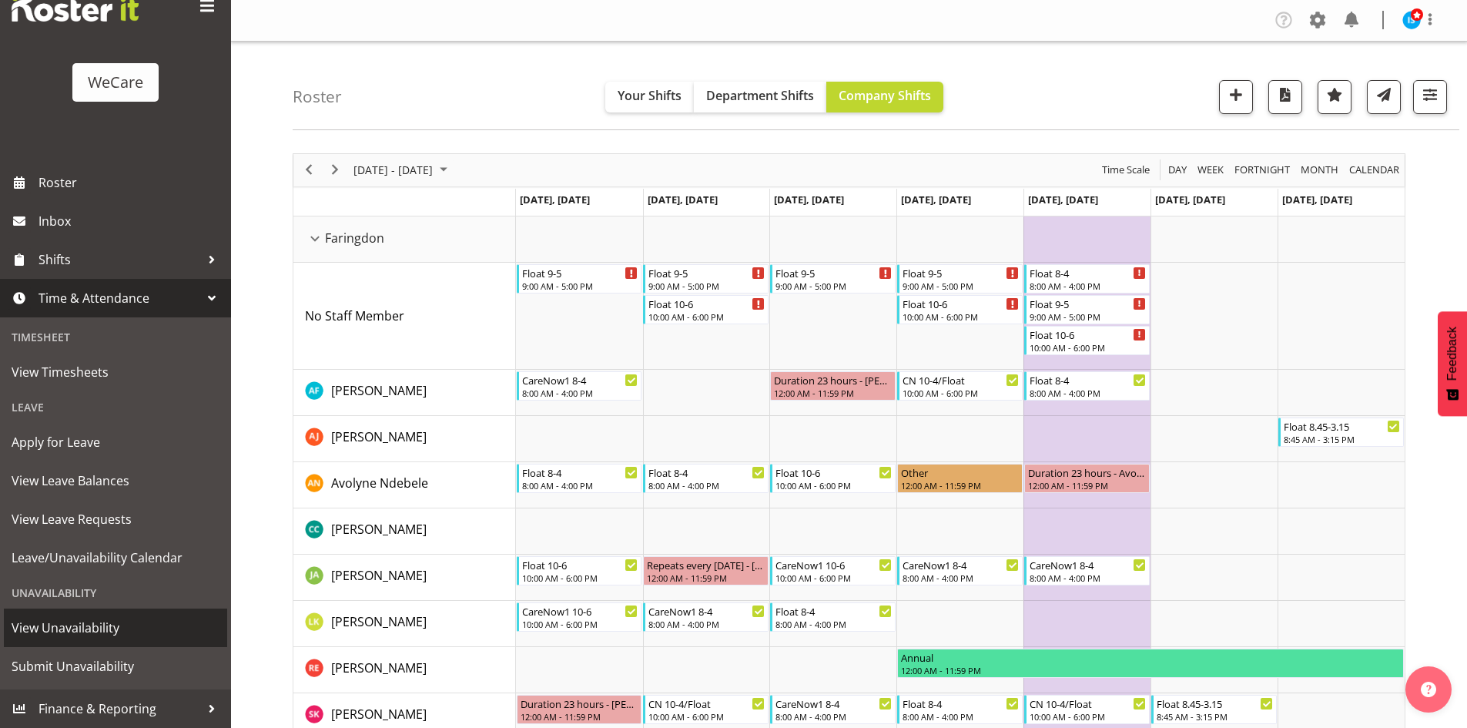
click at [85, 630] on span "View Unavailability" at bounding box center [116, 627] width 208 height 23
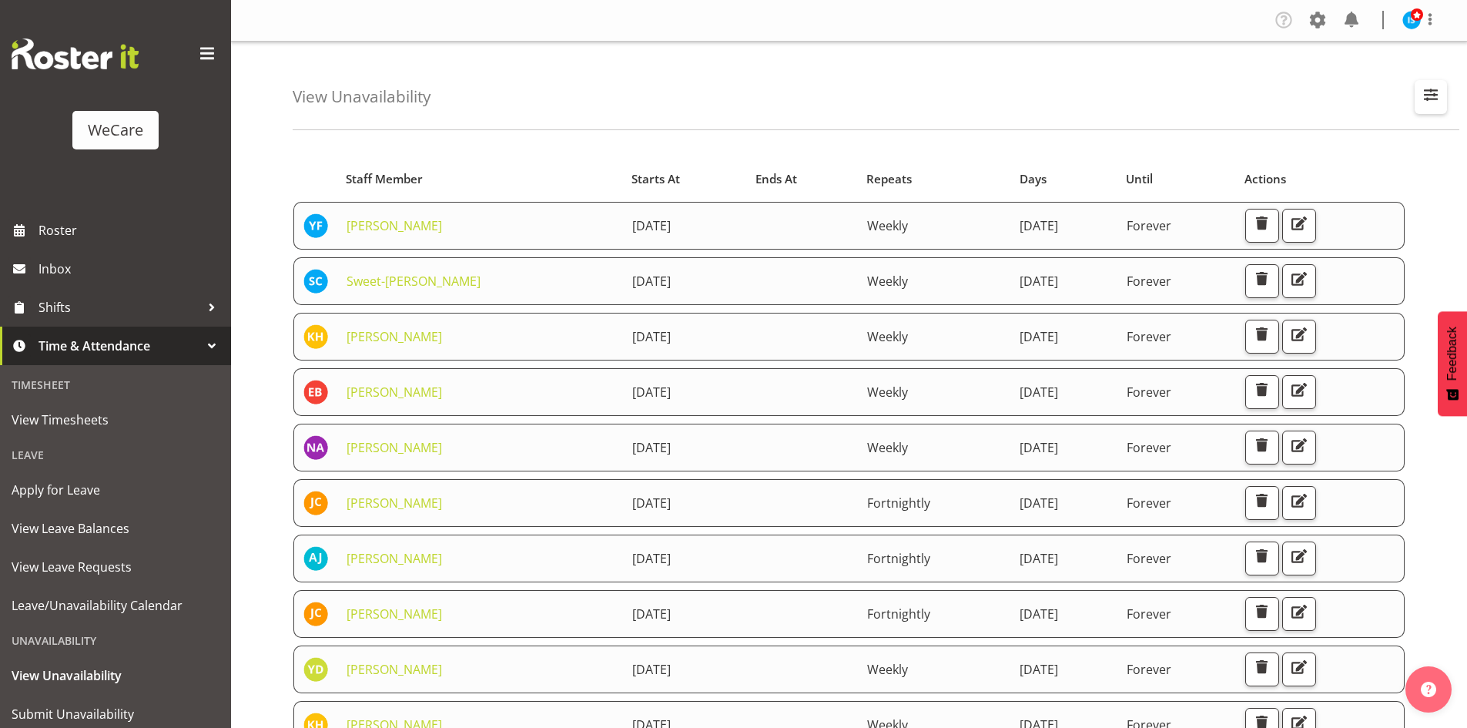
click at [1440, 89] on span "button" at bounding box center [1431, 95] width 20 height 20
drag, startPoint x: 1345, startPoint y: 148, endPoint x: 1346, endPoint y: 156, distance: 7.7
click at [1345, 149] on div "Search Search for a particular employee" at bounding box center [1331, 155] width 206 height 55
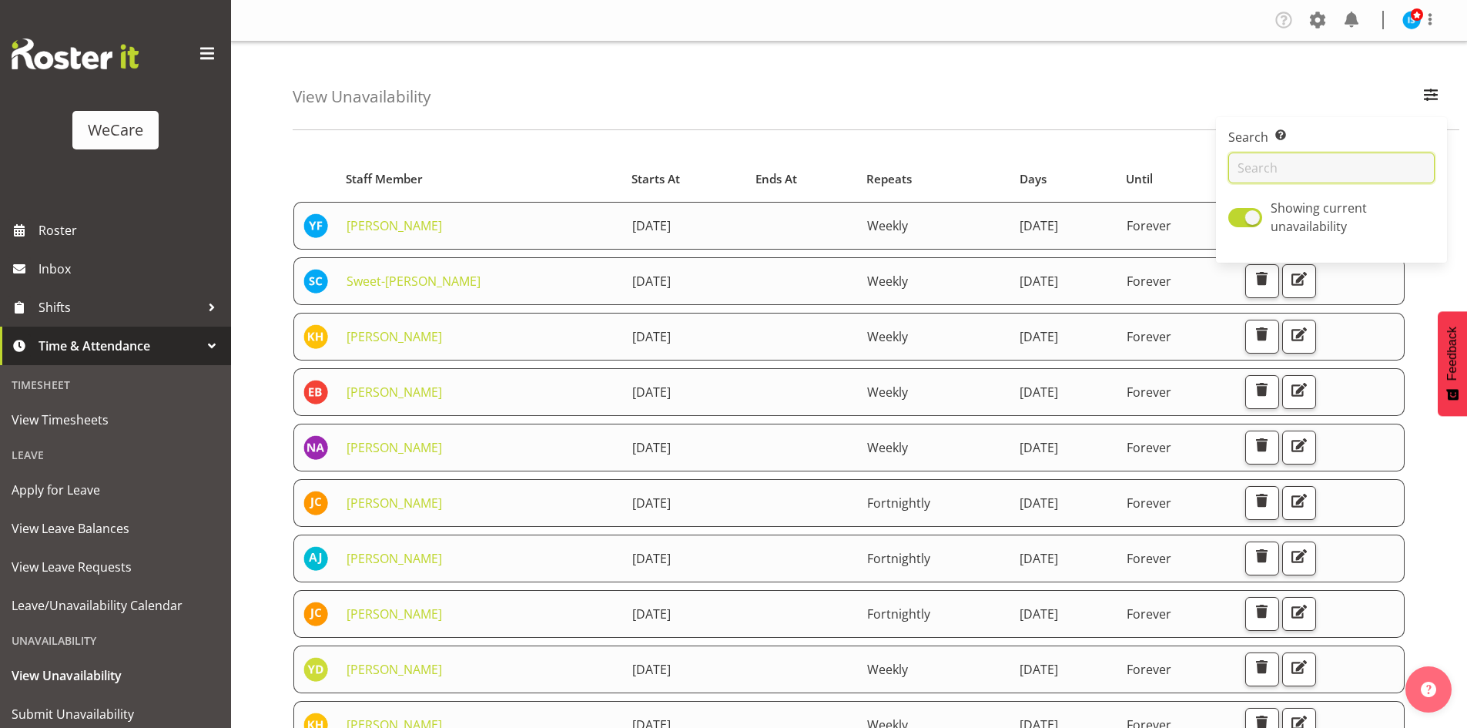
click at [1346, 161] on input "text" at bounding box center [1331, 167] width 206 height 31
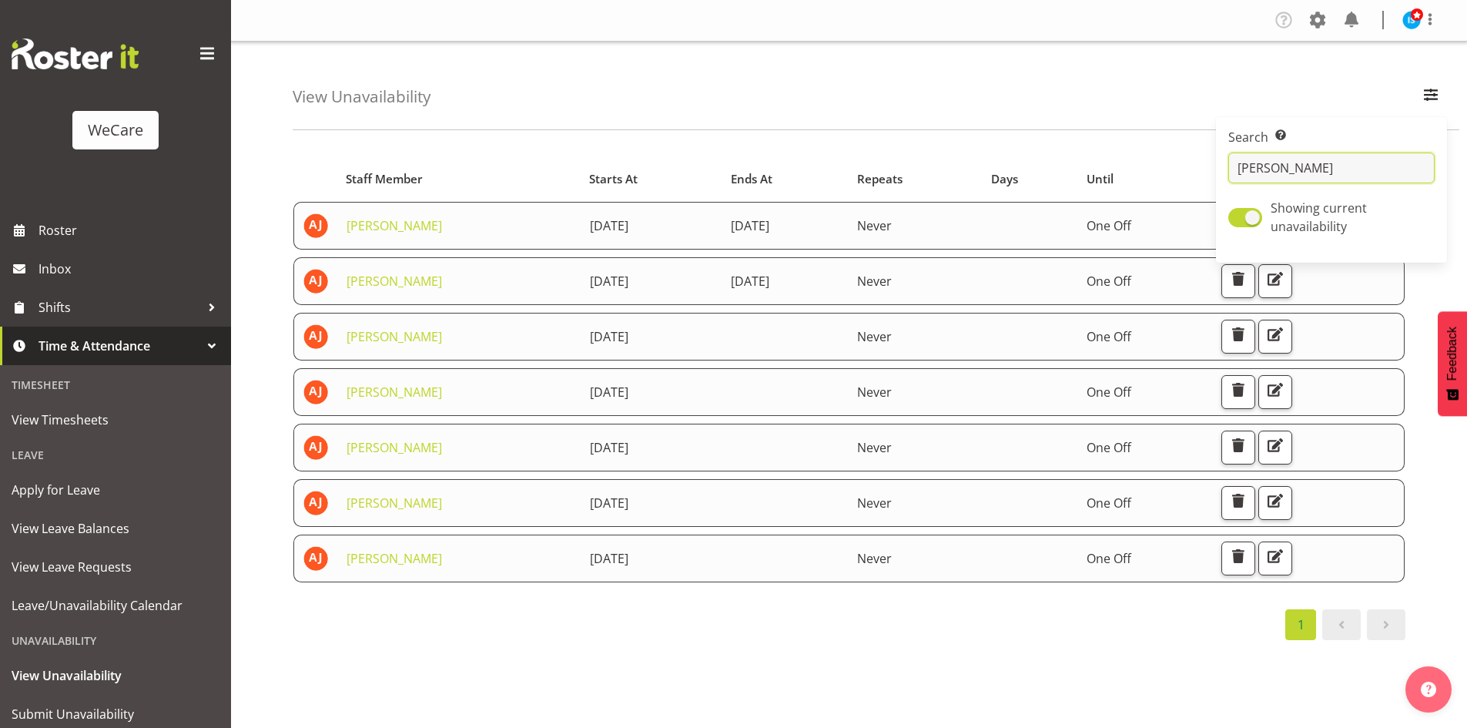
type input "amy"
click at [524, 68] on div "View Unavailability Search Search for a particular employee amy Showing current…" at bounding box center [876, 86] width 1167 height 89
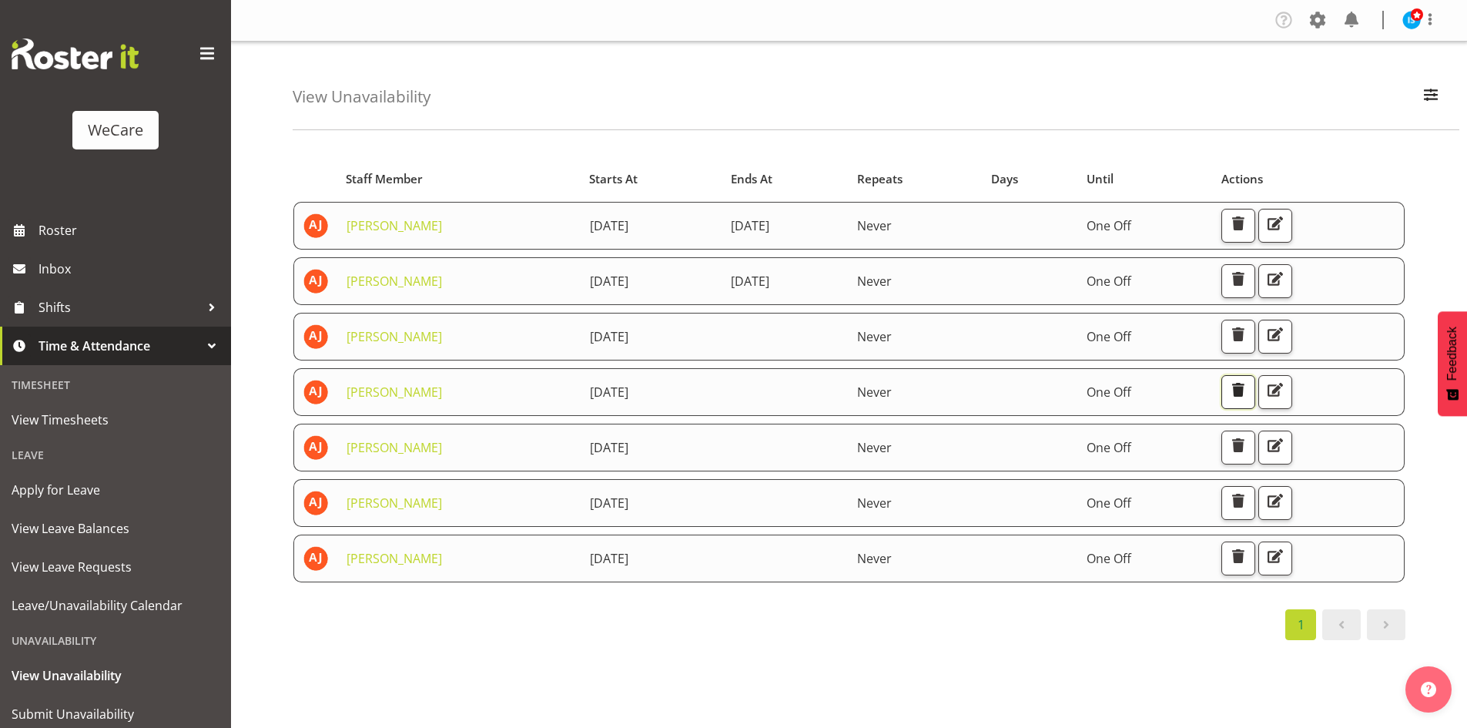
click at [1248, 389] on span "button" at bounding box center [1238, 390] width 20 height 20
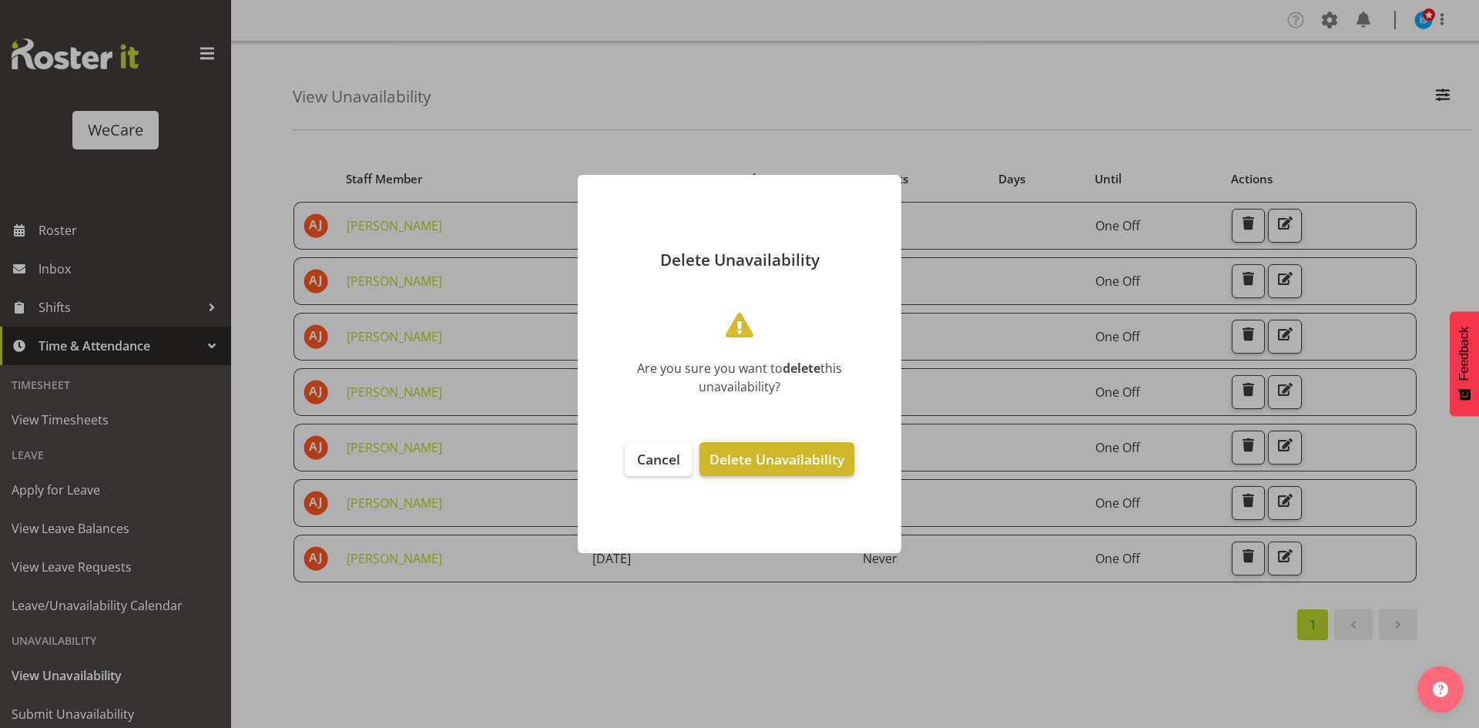
click at [767, 467] on button "Delete Unavailability" at bounding box center [776, 459] width 155 height 34
